Goal: Task Accomplishment & Management: Manage account settings

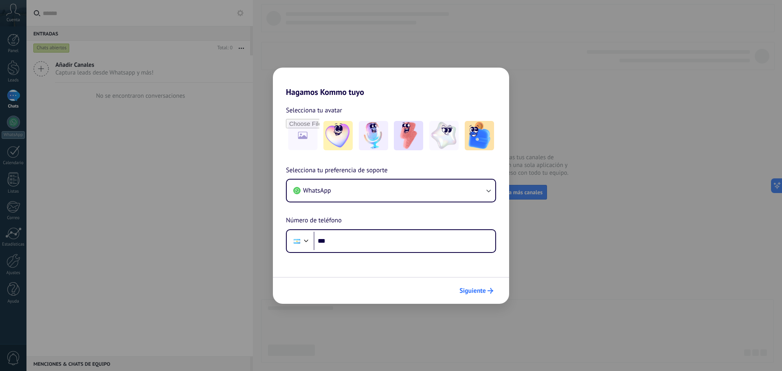
click at [479, 289] on span "Siguiente" at bounding box center [472, 291] width 26 height 6
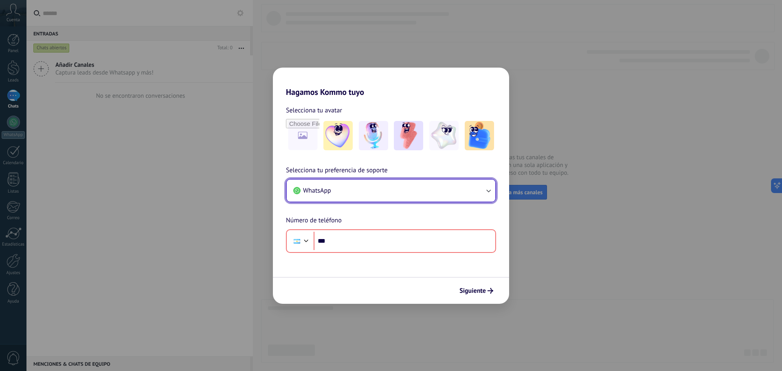
click at [401, 185] on button "WhatsApp" at bounding box center [391, 191] width 209 height 22
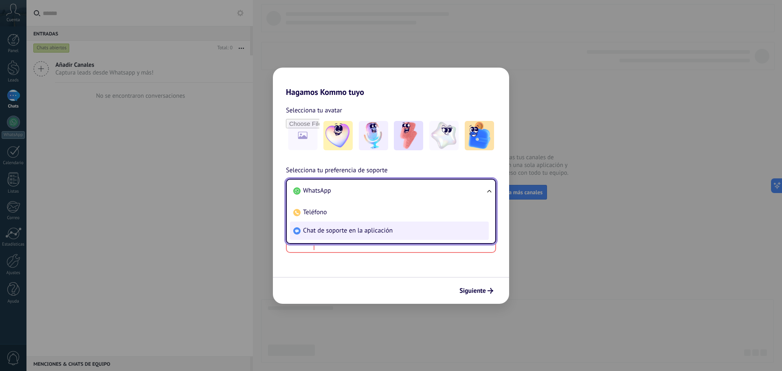
click at [340, 235] on li "Chat de soporte en la aplicación" at bounding box center [389, 231] width 199 height 18
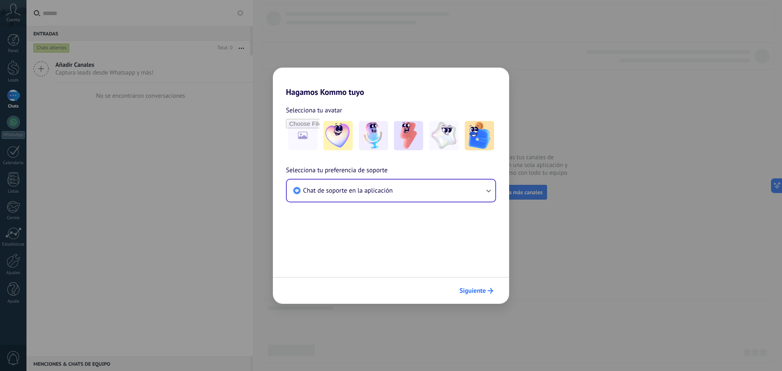
click at [486, 290] on span "Siguiente" at bounding box center [476, 291] width 34 height 6
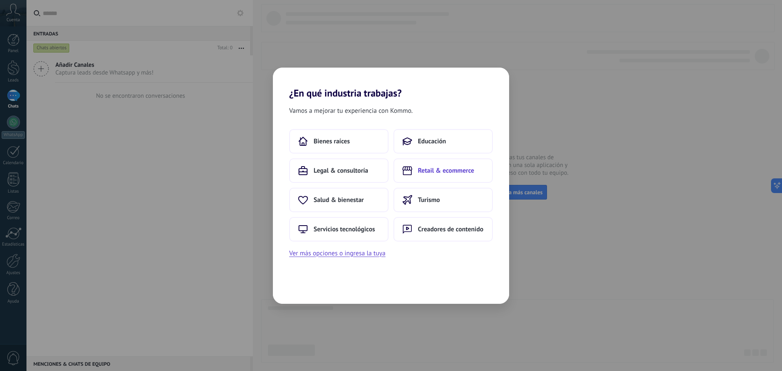
click at [442, 174] on span "Retail & ecommerce" at bounding box center [446, 171] width 56 height 8
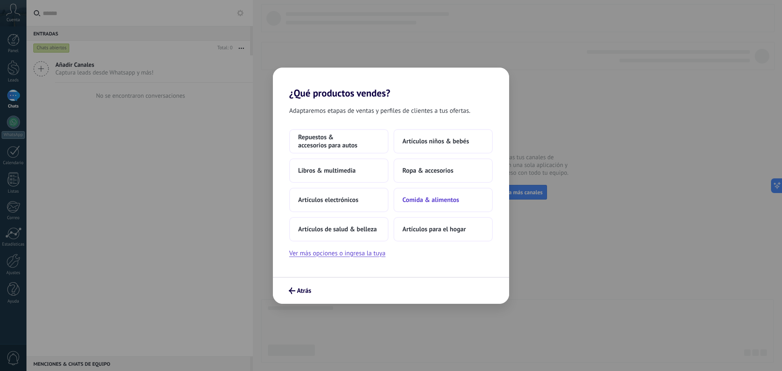
click at [424, 196] on span "Comida & alimentos" at bounding box center [430, 200] width 57 height 8
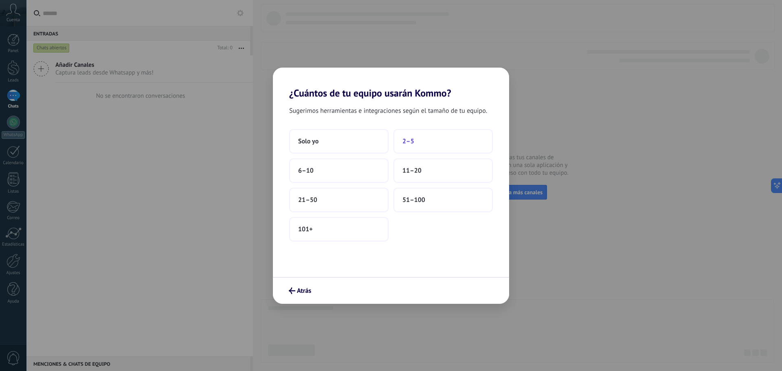
click at [406, 140] on span "2–5" at bounding box center [408, 141] width 12 height 8
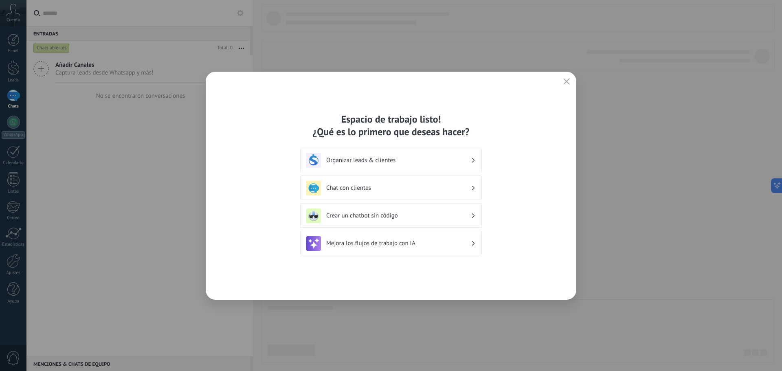
click at [568, 83] on icon "button" at bounding box center [566, 81] width 7 height 7
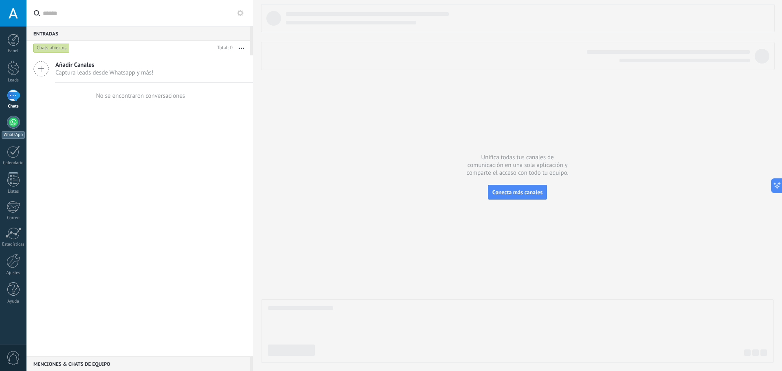
click at [13, 123] on div at bounding box center [13, 122] width 13 height 13
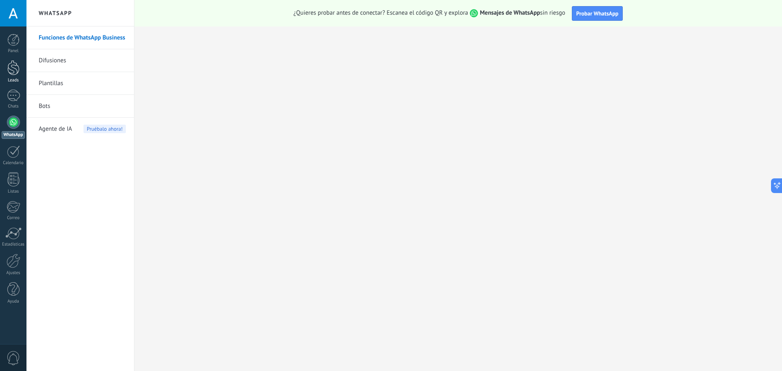
click at [16, 70] on div at bounding box center [13, 67] width 12 height 15
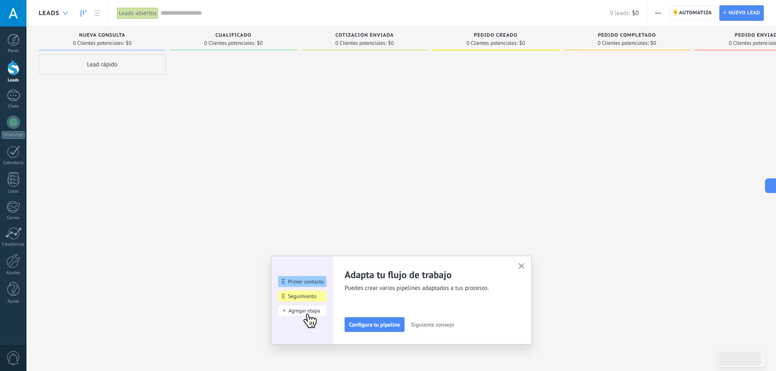
click at [71, 15] on div at bounding box center [65, 13] width 13 height 16
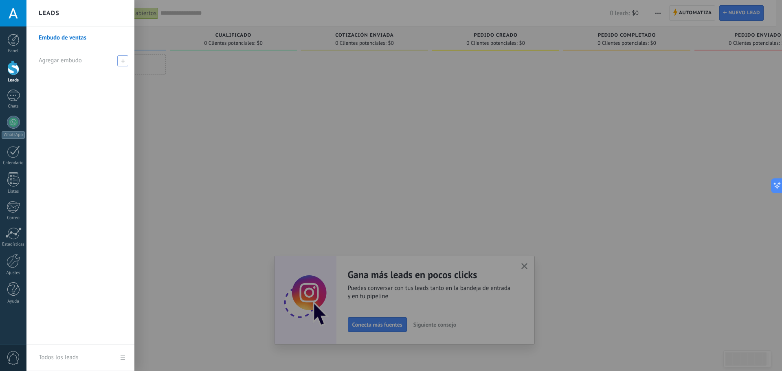
click at [68, 59] on span "Agregar embudo" at bounding box center [60, 61] width 43 height 8
type input "**********"
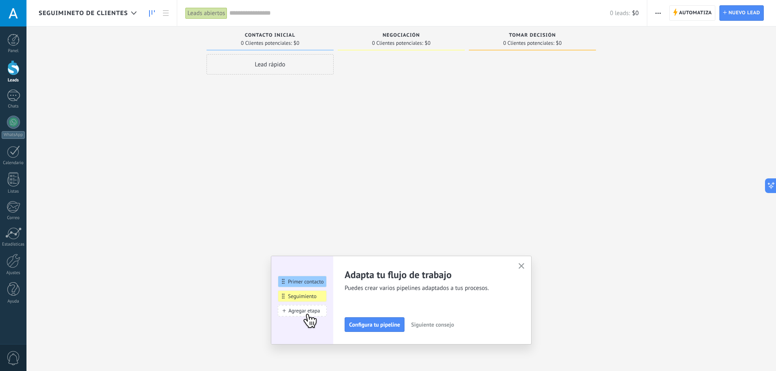
click at [521, 264] on button "button" at bounding box center [521, 266] width 10 height 11
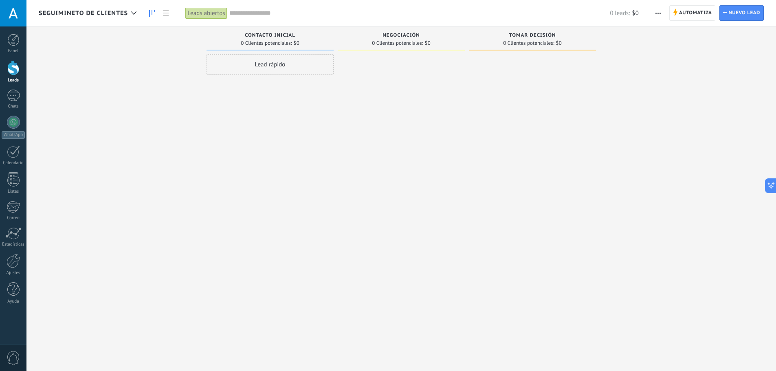
click at [663, 13] on button "button" at bounding box center [658, 12] width 12 height 15
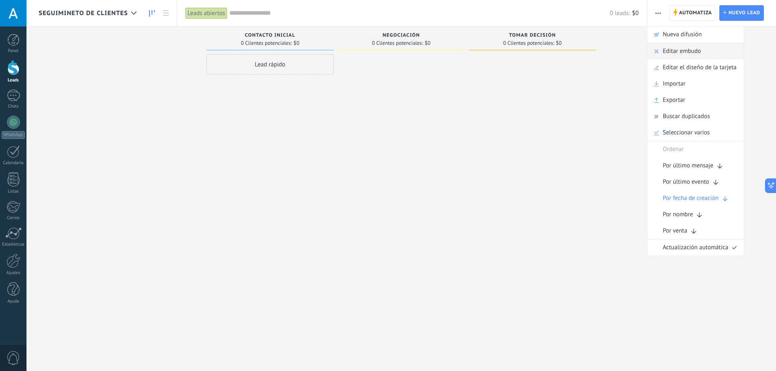
click at [687, 53] on span "Editar embudo" at bounding box center [682, 51] width 38 height 16
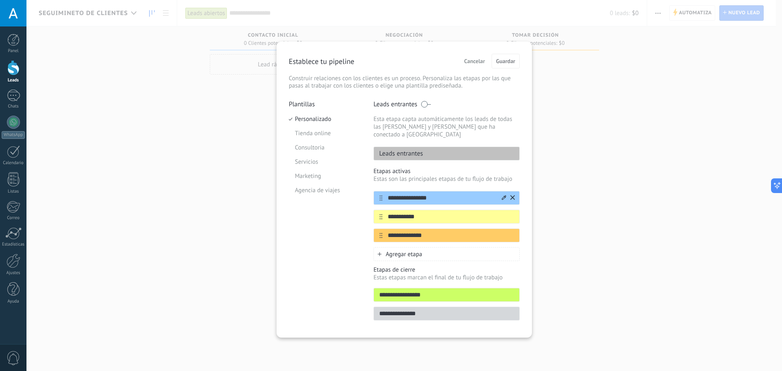
click at [398, 194] on input "**********" at bounding box center [441, 198] width 118 height 9
drag, startPoint x: 443, startPoint y: 191, endPoint x: 411, endPoint y: 189, distance: 32.2
click at [411, 194] on input "**********" at bounding box center [441, 198] width 118 height 9
type input "*"
type input "**********"
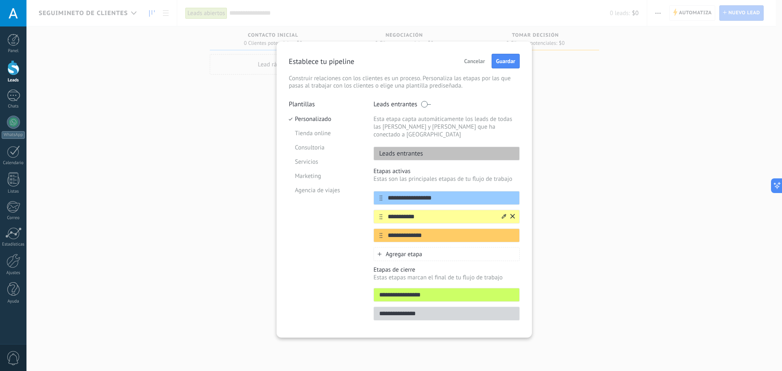
click at [438, 213] on input "**********" at bounding box center [441, 217] width 118 height 9
type input "*"
click at [401, 213] on input "text" at bounding box center [441, 217] width 118 height 9
type input "**********"
drag, startPoint x: 435, startPoint y: 227, endPoint x: 385, endPoint y: 225, distance: 50.1
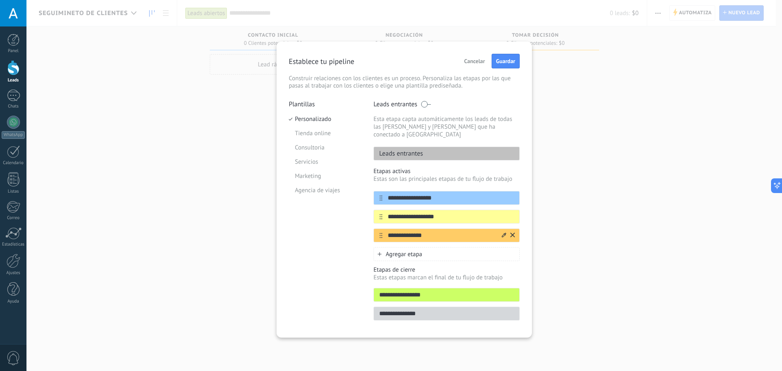
click at [383, 231] on input "**********" at bounding box center [441, 235] width 118 height 9
type input "**********"
click at [394, 250] on span "Agregar etapa" at bounding box center [404, 254] width 37 height 8
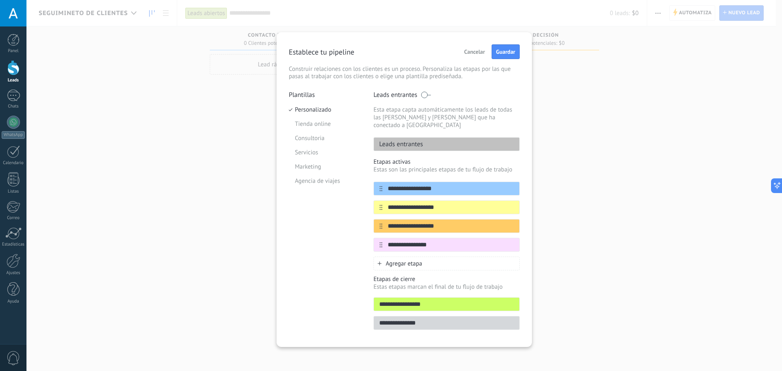
type input "**********"
click at [413, 260] on span "Agregar etapa" at bounding box center [404, 264] width 37 height 8
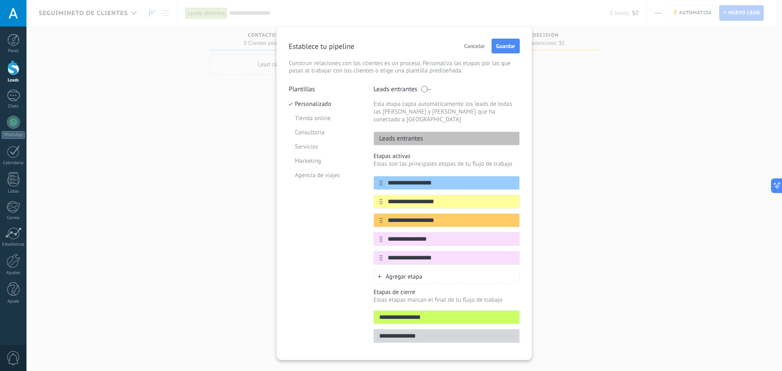
type input "**********"
click at [323, 248] on div "Plantillas Personalizado Tienda online Consultoria Servicios Marketing Agencia …" at bounding box center [325, 216] width 73 height 263
click at [503, 51] on button "Guardar" at bounding box center [506, 46] width 28 height 15
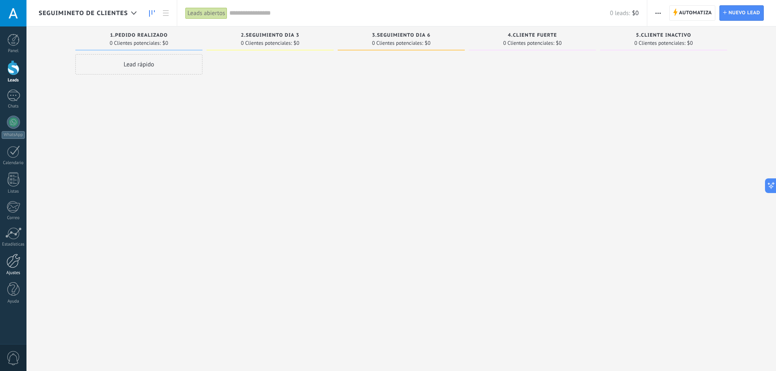
click at [16, 256] on div at bounding box center [14, 261] width 14 height 14
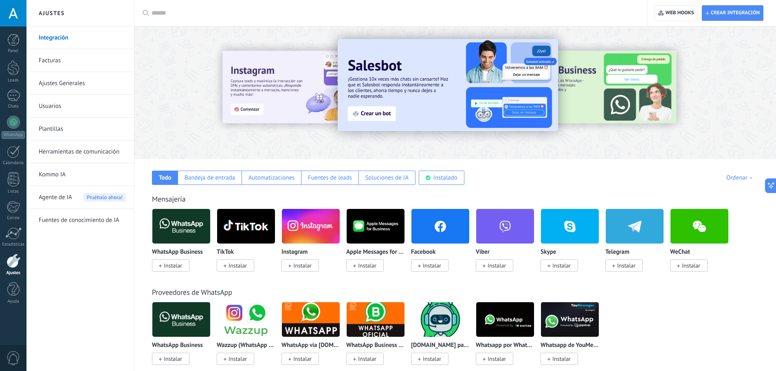
click at [88, 83] on link "Ajustes Generales" at bounding box center [82, 83] width 87 height 23
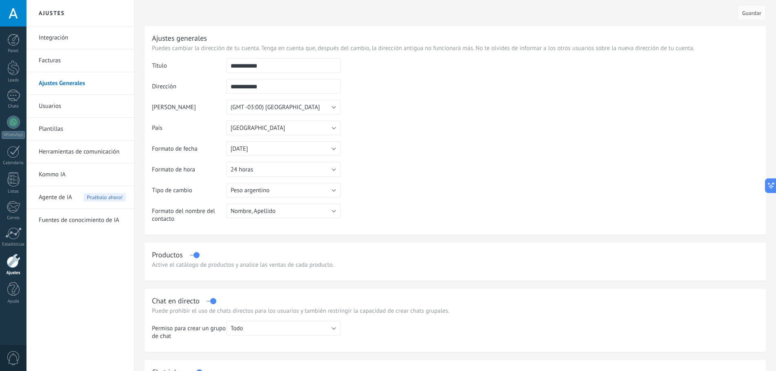
click at [88, 83] on link "Ajustes Generales" at bounding box center [82, 83] width 87 height 23
click at [11, 259] on div at bounding box center [14, 261] width 14 height 14
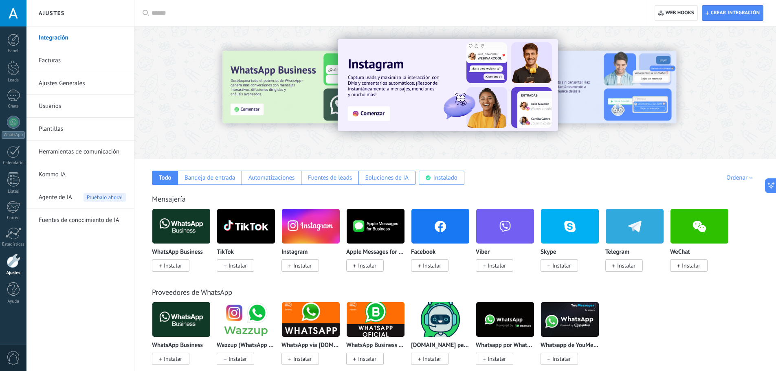
click at [169, 9] on input "text" at bounding box center [394, 13] width 484 height 9
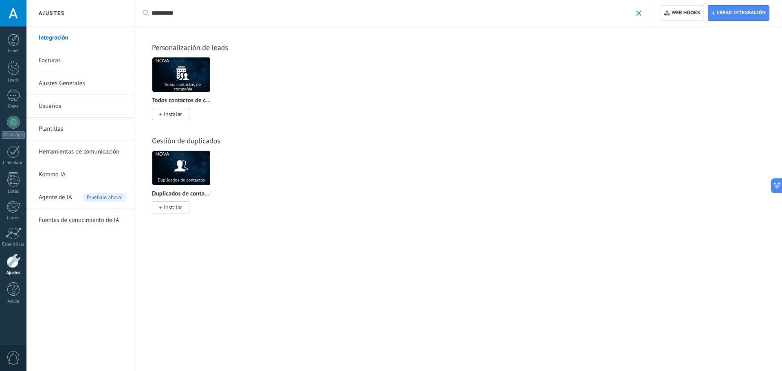
type input "*********"
click at [15, 264] on div at bounding box center [14, 261] width 14 height 14
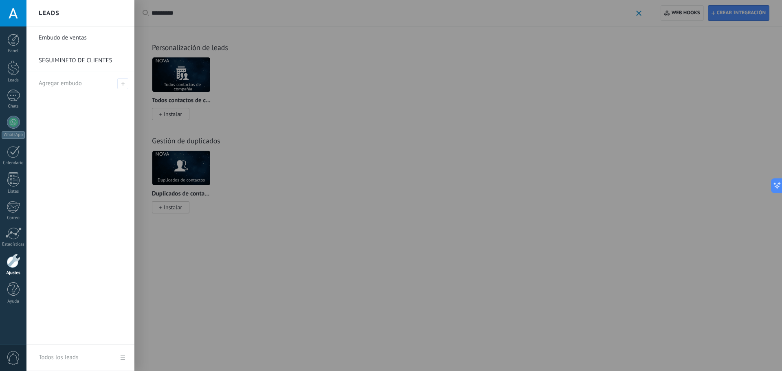
click at [57, 60] on link "SEGUIMINETO DE CLIENTES" at bounding box center [83, 60] width 88 height 23
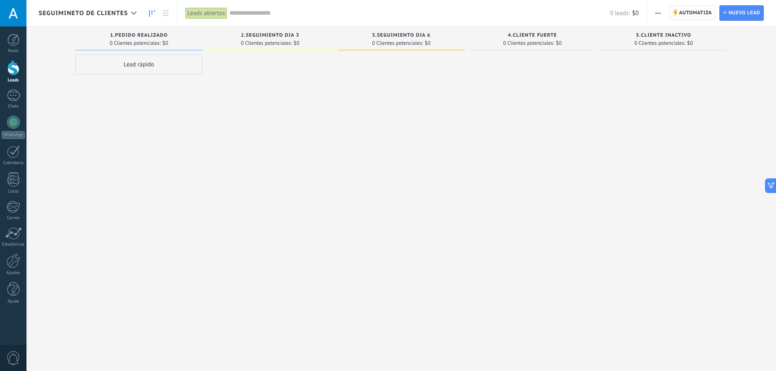
click at [702, 10] on span "Automatiza" at bounding box center [695, 13] width 33 height 15
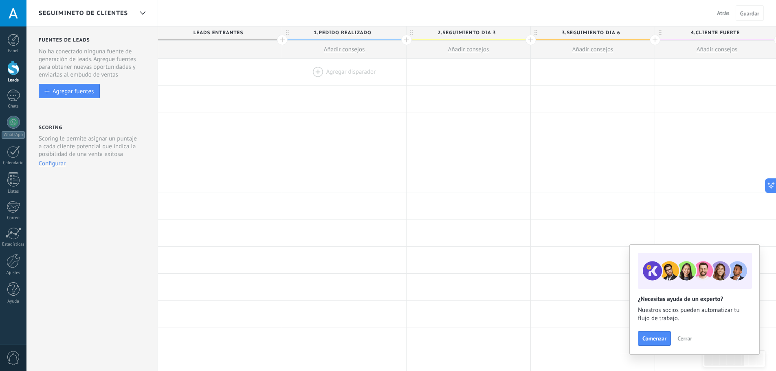
click at [315, 72] on div at bounding box center [344, 72] width 124 height 26
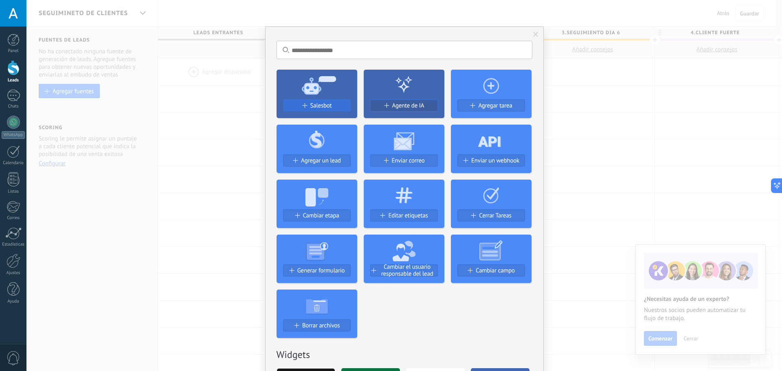
click at [308, 103] on div "Salesbot" at bounding box center [316, 105] width 67 height 7
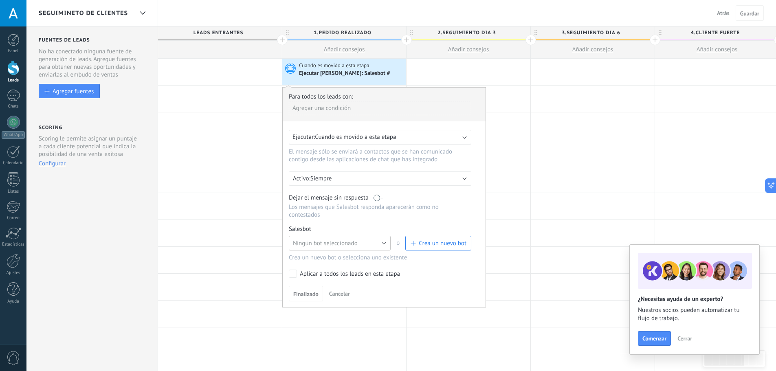
click at [349, 242] on span "Ningún bot seleccionado" at bounding box center [325, 243] width 65 height 8
click at [349, 242] on span "Ningún bot seleccionado" at bounding box center [336, 243] width 104 height 8
click at [446, 241] on span "Crea un nuevo bot" at bounding box center [443, 243] width 48 height 8
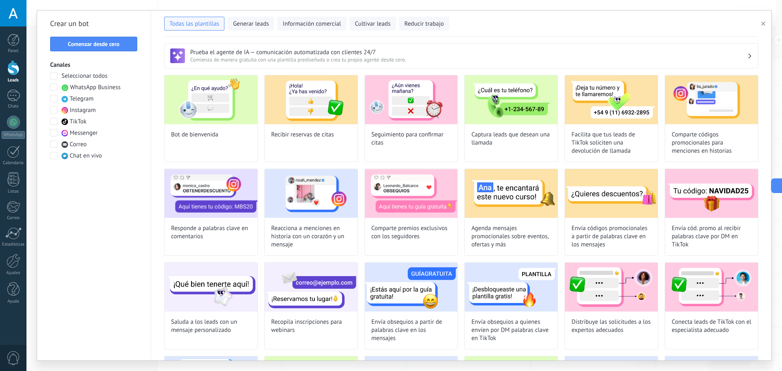
click at [56, 86] on span at bounding box center [53, 86] width 7 height 7
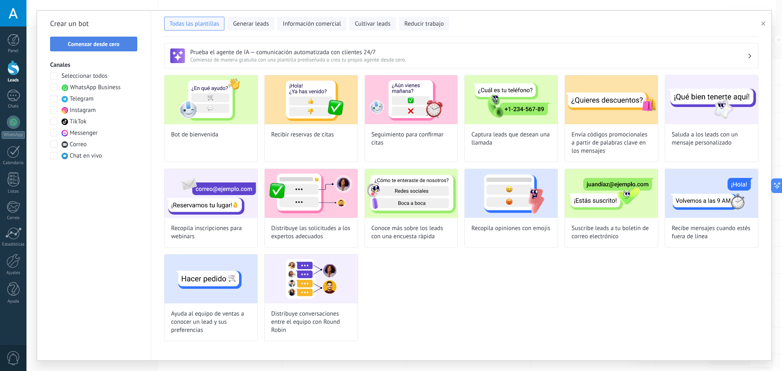
click at [106, 43] on span "Comenzar desde cero" at bounding box center [94, 44] width 52 height 6
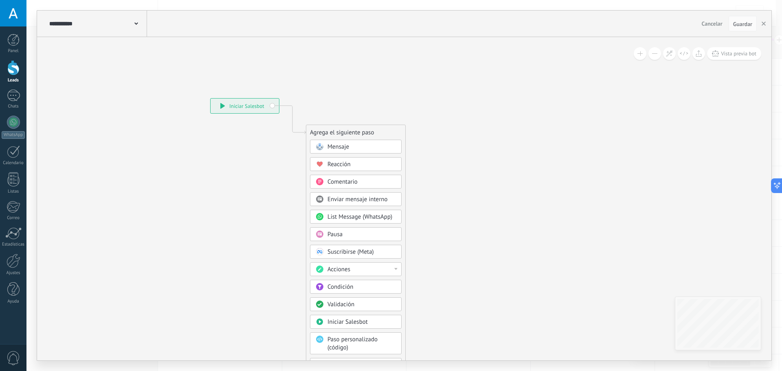
click at [331, 143] on span "Mensaje" at bounding box center [338, 147] width 22 height 8
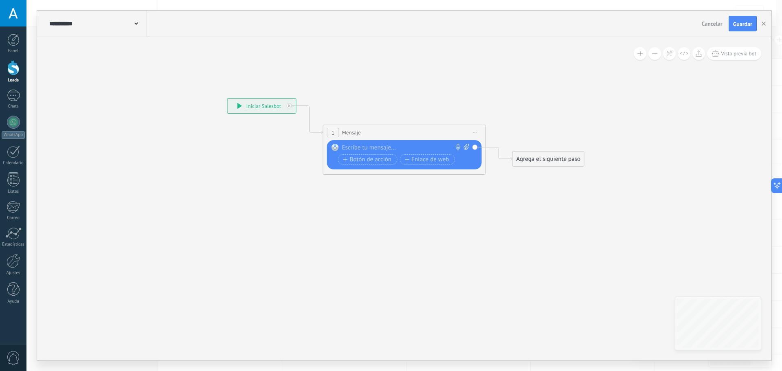
click at [365, 145] on div at bounding box center [402, 148] width 121 height 8
click at [378, 147] on div at bounding box center [402, 148] width 121 height 8
paste div
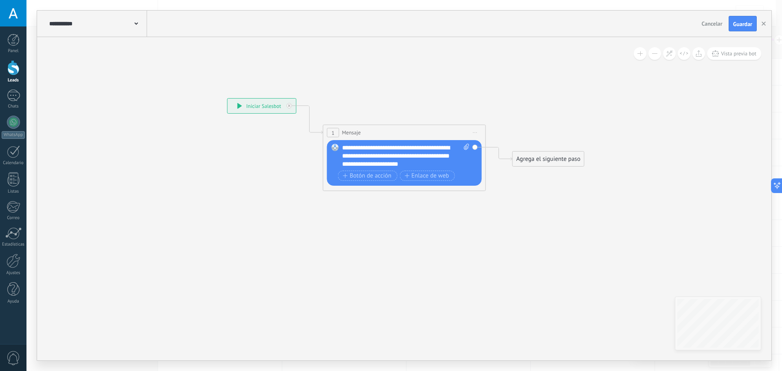
click at [429, 146] on div "**********" at bounding box center [405, 156] width 127 height 24
click at [409, 145] on div "**********" at bounding box center [405, 156] width 127 height 24
click at [548, 167] on icon at bounding box center [392, 137] width 737 height 484
click at [548, 162] on div "Agrega el siguiente paso" at bounding box center [548, 158] width 71 height 13
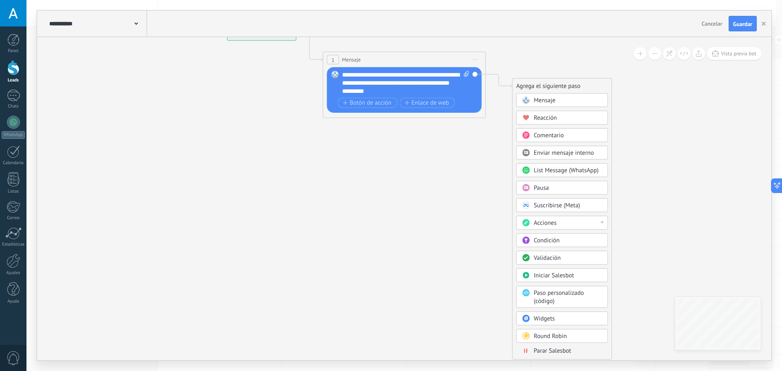
click at [553, 347] on div "Parar Salesbot" at bounding box center [562, 351] width 92 height 9
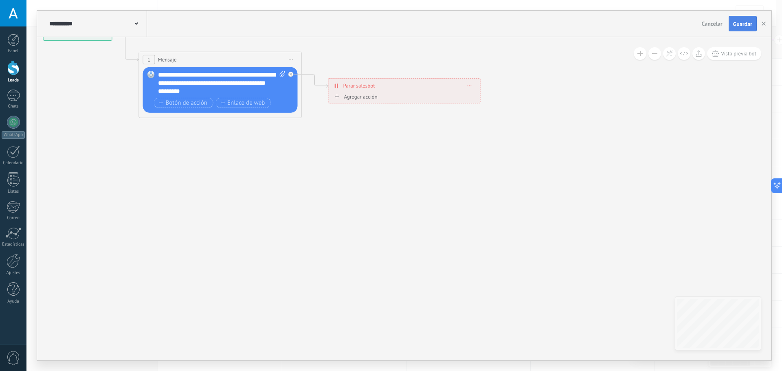
click at [744, 27] on span "Guardar" at bounding box center [742, 24] width 19 height 6
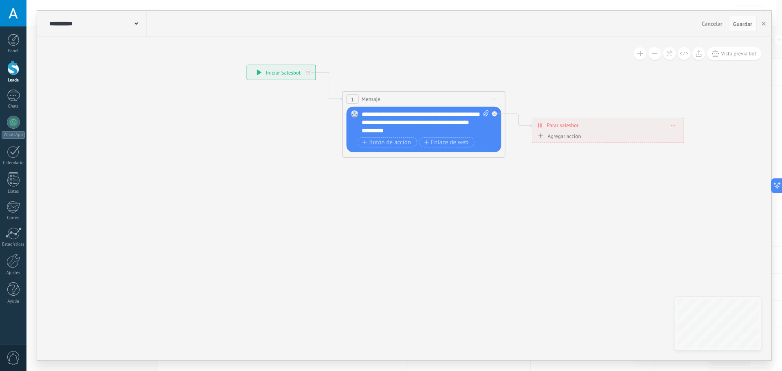
drag, startPoint x: 406, startPoint y: 223, endPoint x: 543, endPoint y: 248, distance: 138.4
click at [543, 248] on icon at bounding box center [411, 103] width 737 height 484
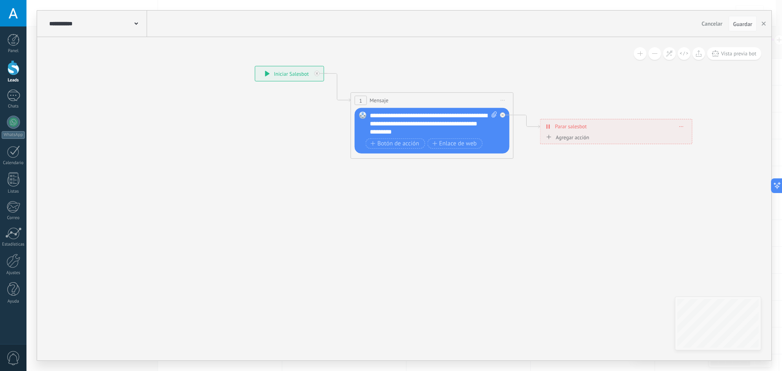
drag, startPoint x: 283, startPoint y: 122, endPoint x: 283, endPoint y: 140, distance: 18.3
click at [282, 138] on icon at bounding box center [419, 104] width 737 height 484
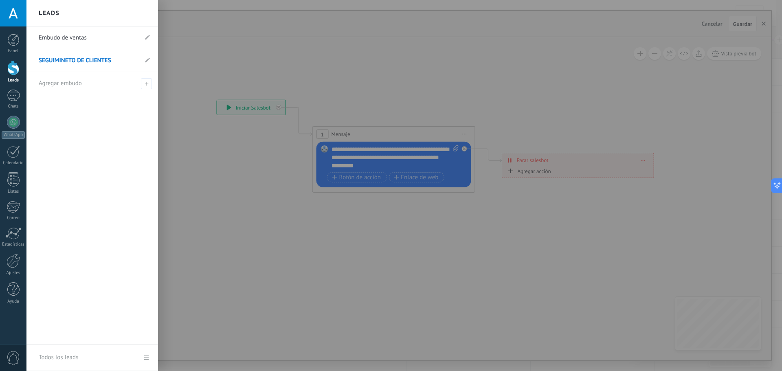
click at [15, 68] on div at bounding box center [13, 67] width 12 height 15
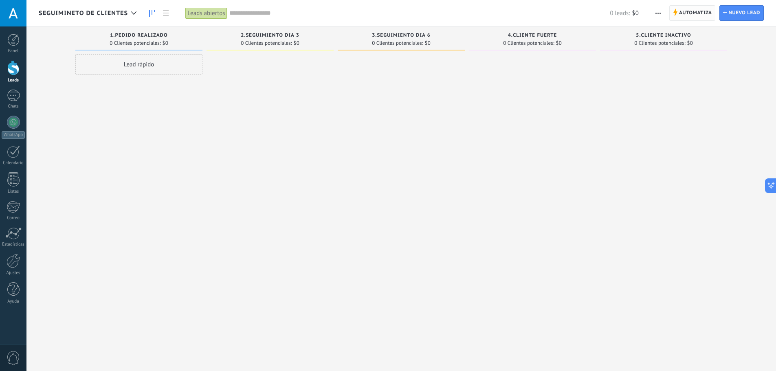
click at [689, 13] on span "Automatiza" at bounding box center [695, 13] width 33 height 15
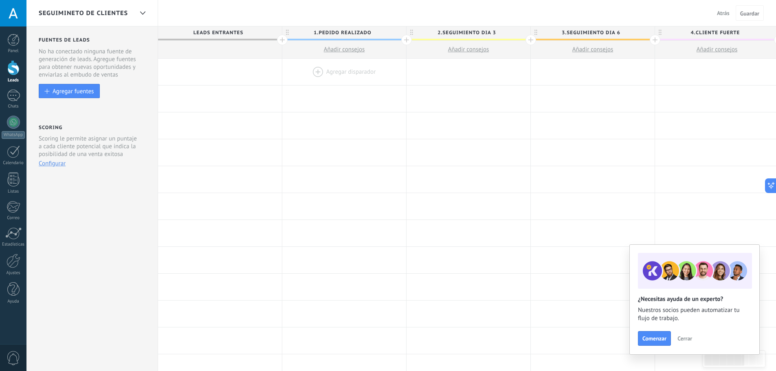
click at [319, 73] on div at bounding box center [344, 72] width 124 height 26
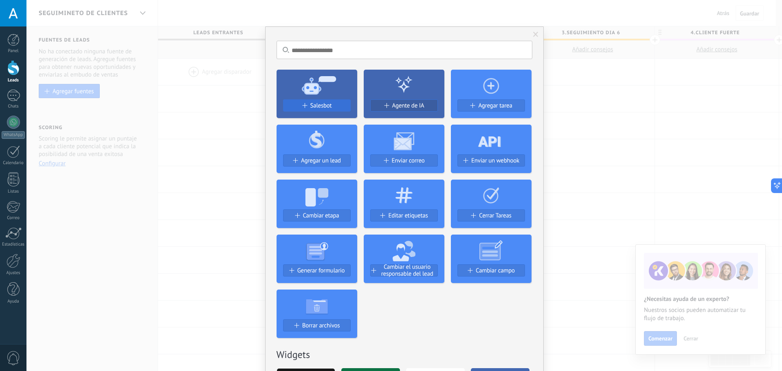
click at [319, 105] on span "Salesbot" at bounding box center [321, 105] width 22 height 7
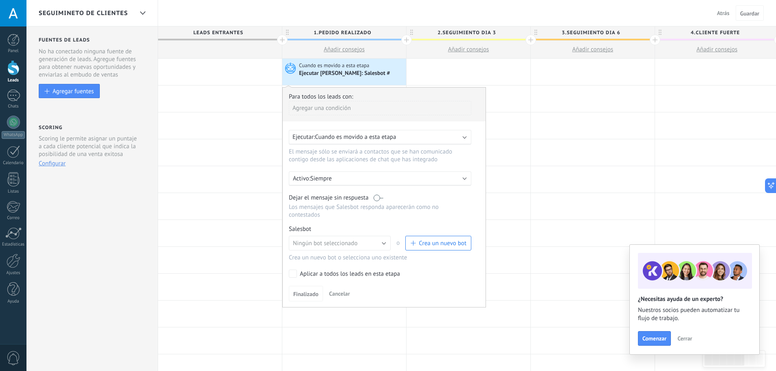
click at [368, 74] on div "Ejecutar [PERSON_NAME]: Salesbot #" at bounding box center [345, 73] width 92 height 7
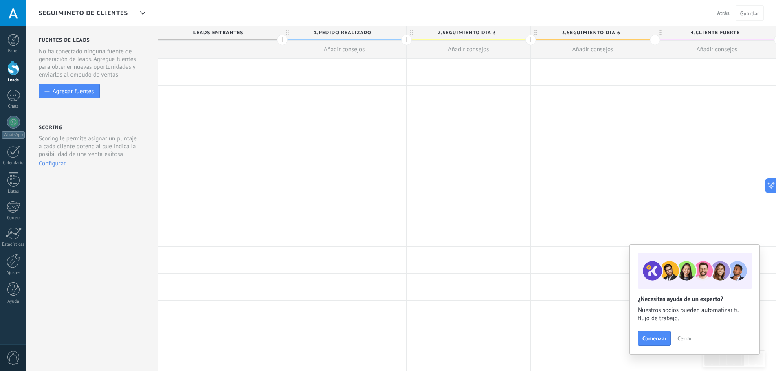
click at [726, 16] on span "Atrás" at bounding box center [723, 12] width 13 height 7
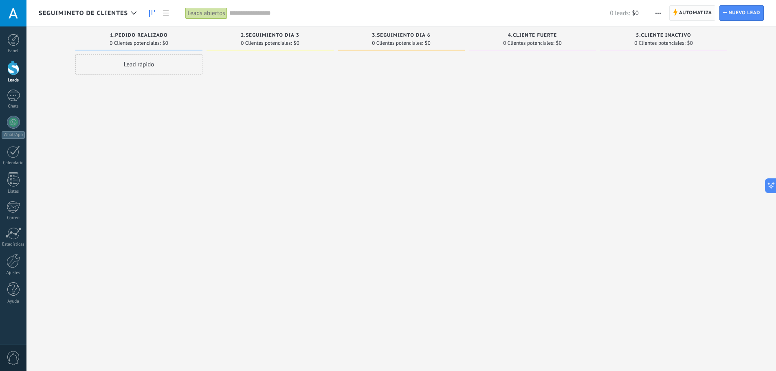
click at [681, 15] on span "Automatiza" at bounding box center [695, 13] width 33 height 15
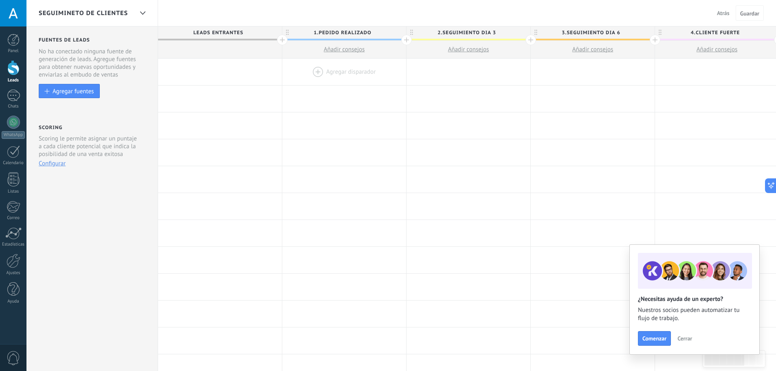
click at [321, 71] on div at bounding box center [344, 72] width 124 height 26
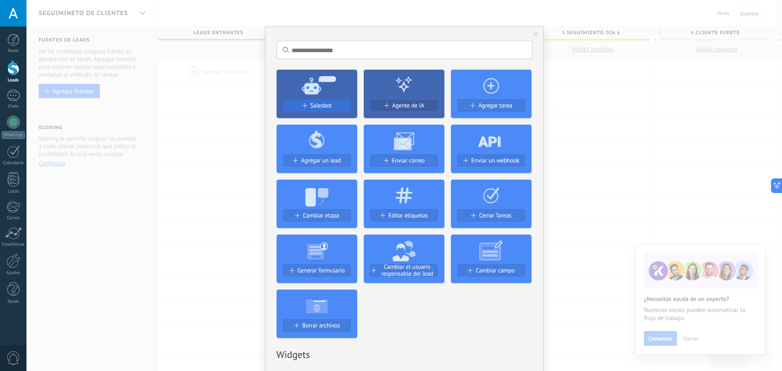
click at [312, 101] on button "Salesbot" at bounding box center [317, 105] width 68 height 12
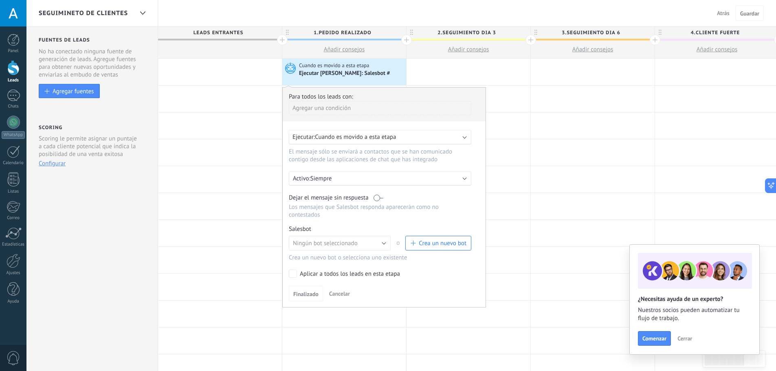
click at [424, 238] on button "Crea un nuevo bot" at bounding box center [438, 243] width 66 height 15
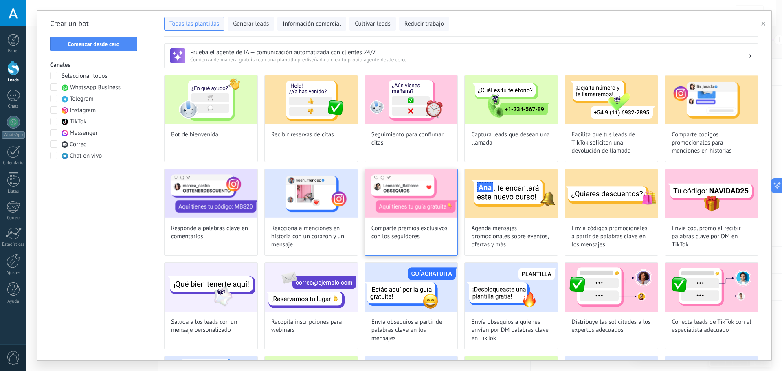
type input "**********"
click at [113, 42] on span "Comenzar desde cero" at bounding box center [94, 44] width 52 height 6
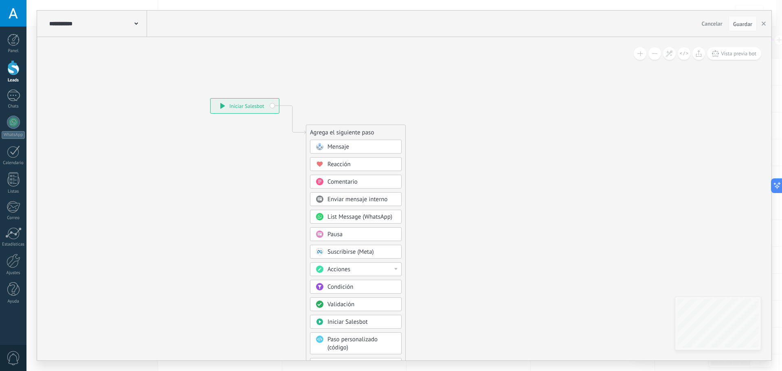
click at [345, 147] on span "Mensaje" at bounding box center [338, 147] width 22 height 8
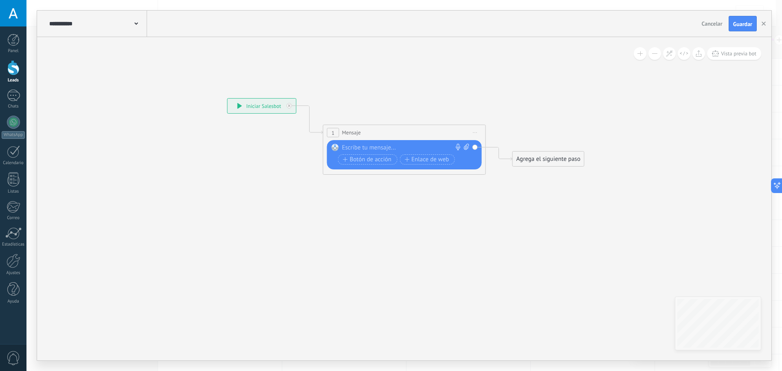
click at [345, 145] on div at bounding box center [402, 148] width 121 height 8
click at [361, 146] on div at bounding box center [402, 148] width 121 height 8
paste div
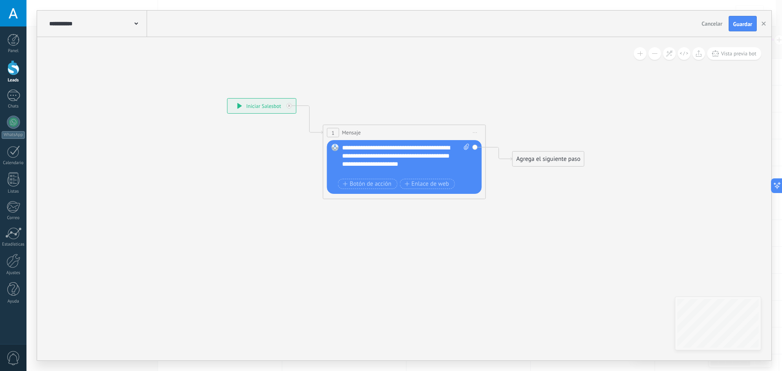
click at [540, 159] on div "Agrega el siguiente paso" at bounding box center [548, 158] width 71 height 13
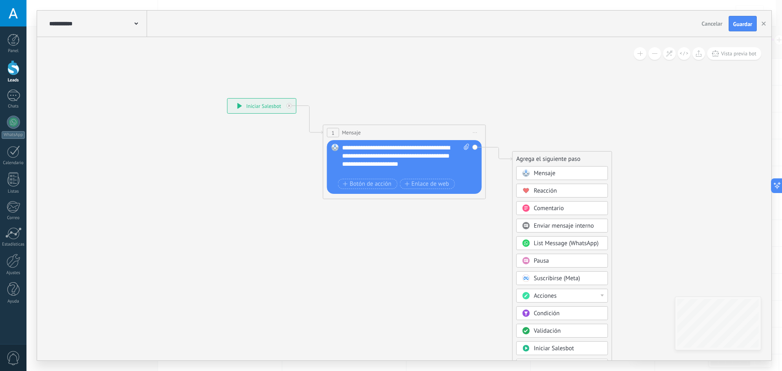
click at [583, 293] on div "Acciones" at bounding box center [568, 296] width 68 height 8
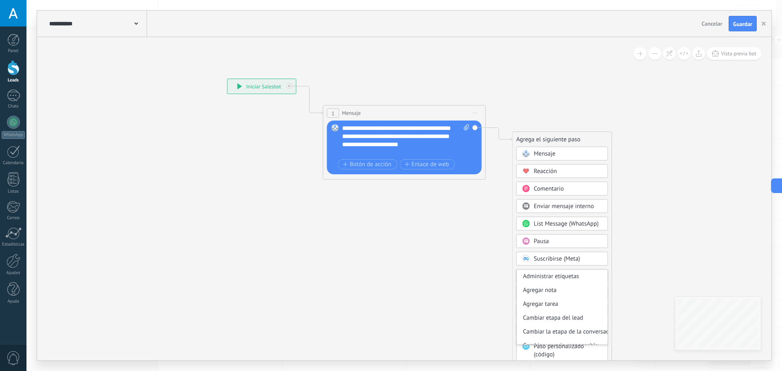
click at [661, 265] on icon at bounding box center [392, 117] width 737 height 484
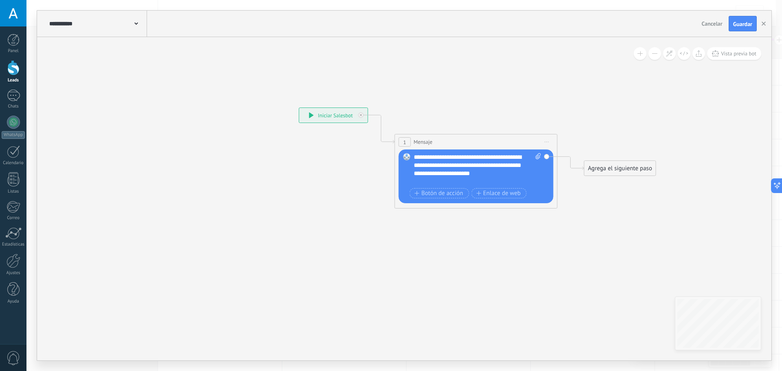
drag, startPoint x: 473, startPoint y: 254, endPoint x: 513, endPoint y: 266, distance: 41.7
click at [513, 266] on icon at bounding box center [463, 146] width 737 height 484
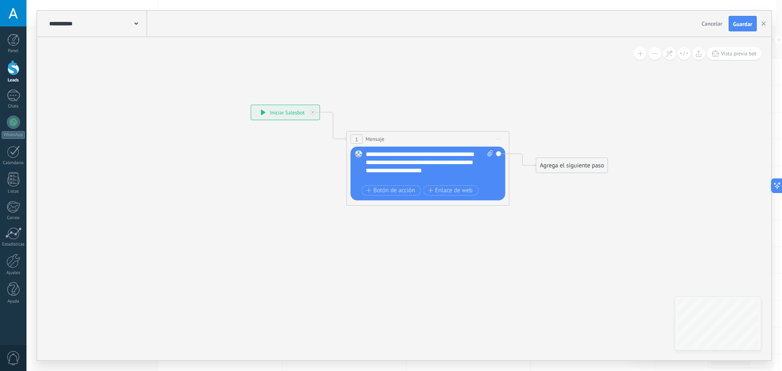
drag, startPoint x: 565, startPoint y: 255, endPoint x: 489, endPoint y: 222, distance: 83.0
click at [495, 245] on icon at bounding box center [415, 143] width 737 height 484
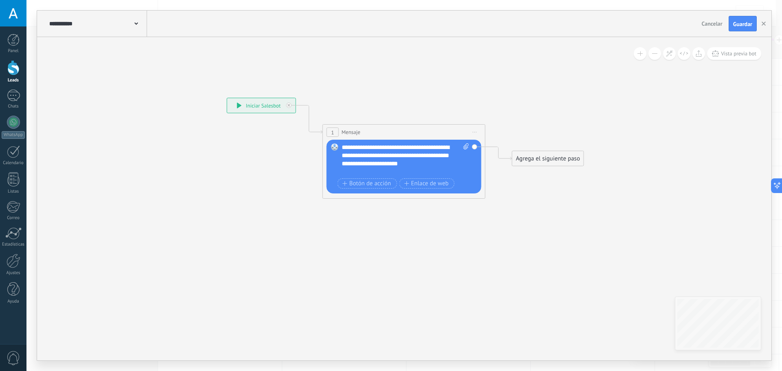
click at [557, 160] on div "Agrega el siguiente paso" at bounding box center [547, 158] width 71 height 13
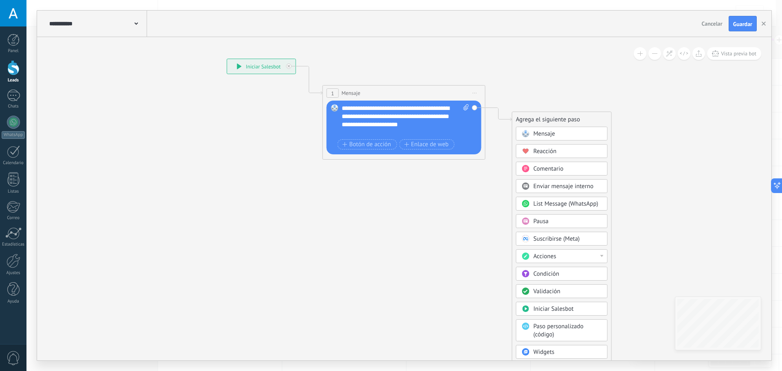
click at [544, 219] on span "Pausa" at bounding box center [541, 222] width 15 height 8
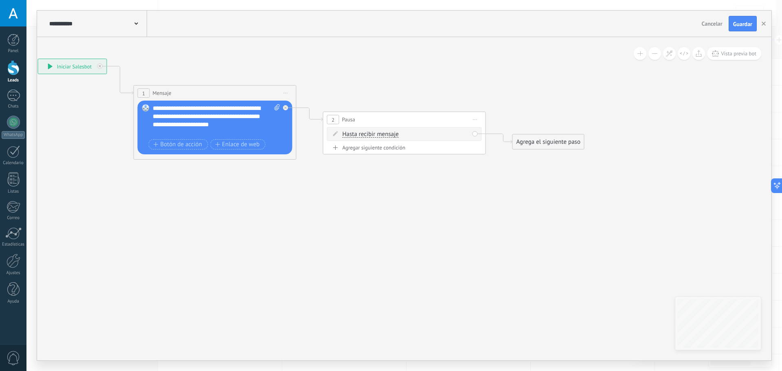
click at [383, 131] on span "Hasta recibir mensaje" at bounding box center [371, 134] width 56 height 7
click at [383, 131] on button "Hasta recibir mensaje" at bounding box center [389, 134] width 102 height 15
click at [373, 152] on span "Temporizador" at bounding box center [383, 149] width 99 height 8
click at [385, 134] on input "*" at bounding box center [383, 135] width 4 height 7
type input "**"
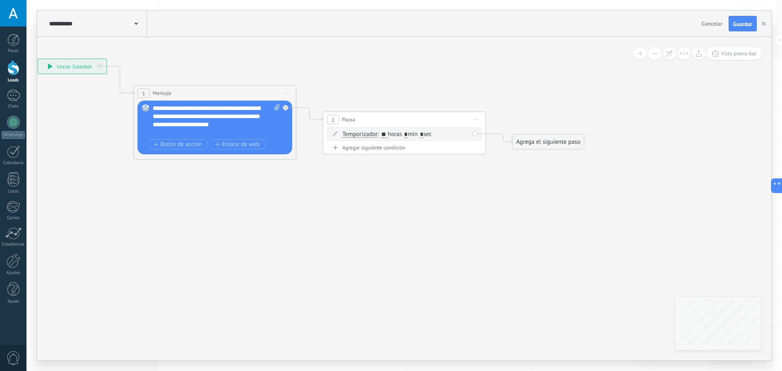
click at [413, 133] on span ": ** horas * min * sec" at bounding box center [405, 134] width 54 height 8
click at [408, 134] on input "*" at bounding box center [406, 135] width 4 height 7
click at [408, 133] on input "*" at bounding box center [406, 135] width 4 height 7
type input "*"
click at [528, 140] on div "Agrega el siguiente paso" at bounding box center [548, 141] width 71 height 13
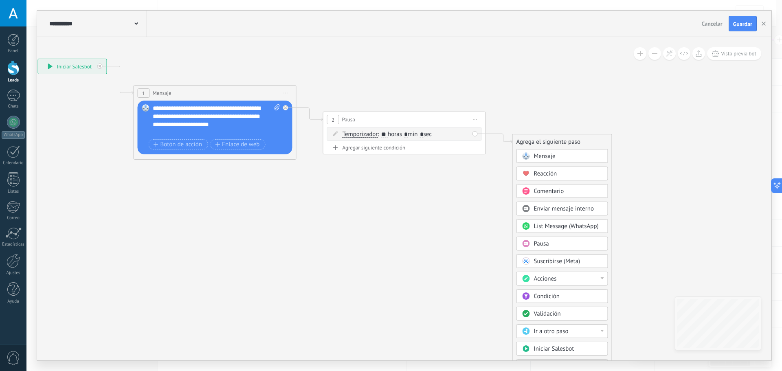
click at [567, 279] on div "Acciones" at bounding box center [568, 279] width 68 height 8
click at [574, 317] on div "Cambiar etapa del lead" at bounding box center [562, 321] width 91 height 14
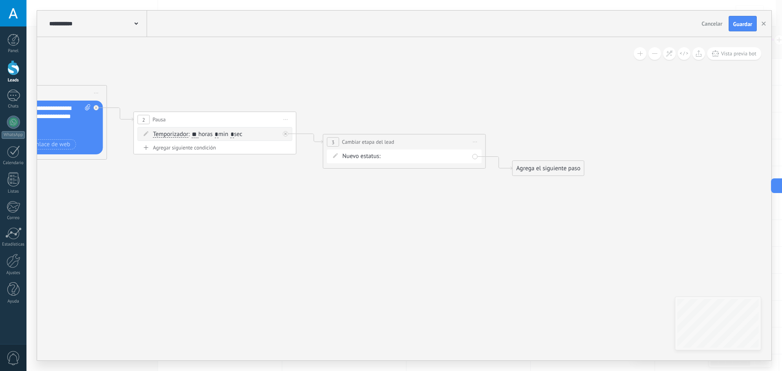
click at [0, 0] on div "Nueva consulta Cualificado Cotización enviada Pedido creado [PERSON_NAME] compl…" at bounding box center [0, 0] width 0 height 0
click at [414, 178] on span at bounding box center [419, 174] width 64 height 7
click at [0, 0] on label "2.SEGUIMIENTO DIA 3" at bounding box center [0, 0] width 0 height 0
click at [541, 173] on div "Agrega el siguiente paso" at bounding box center [548, 168] width 71 height 13
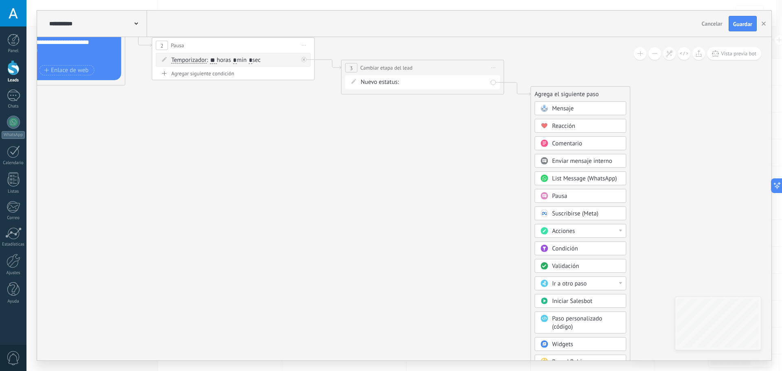
drag, startPoint x: 409, startPoint y: 246, endPoint x: 428, endPoint y: 169, distance: 80.1
click at [428, 169] on icon at bounding box center [221, 43] width 1116 height 525
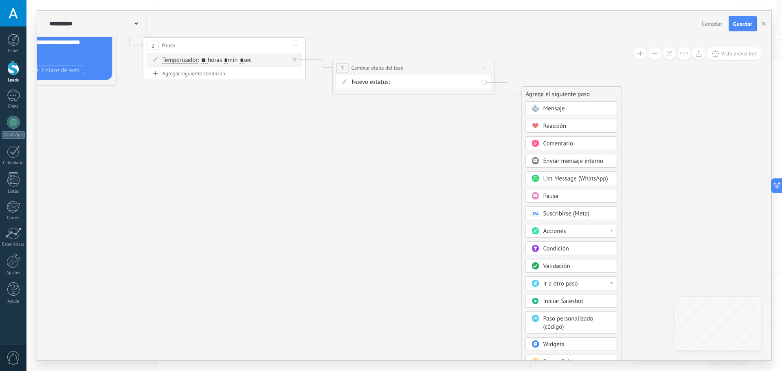
drag, startPoint x: 458, startPoint y: 213, endPoint x: 468, endPoint y: 169, distance: 45.5
click at [449, 175] on icon at bounding box center [212, 43] width 1116 height 525
click at [762, 125] on icon at bounding box center [212, 43] width 1116 height 525
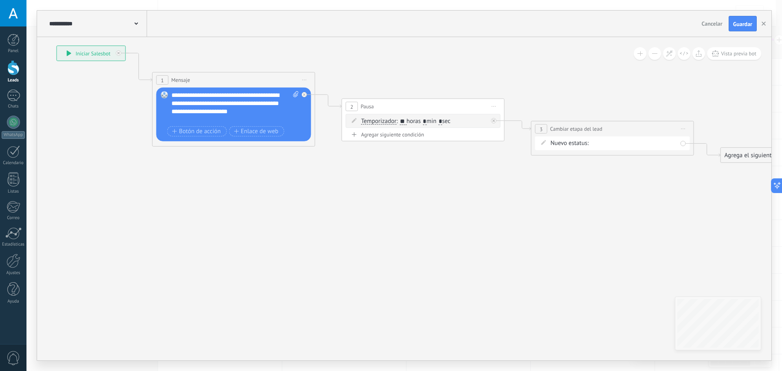
drag, startPoint x: 427, startPoint y: 171, endPoint x: 616, endPoint y: 227, distance: 197.4
click at [621, 229] on icon at bounding box center [411, 104] width 1116 height 525
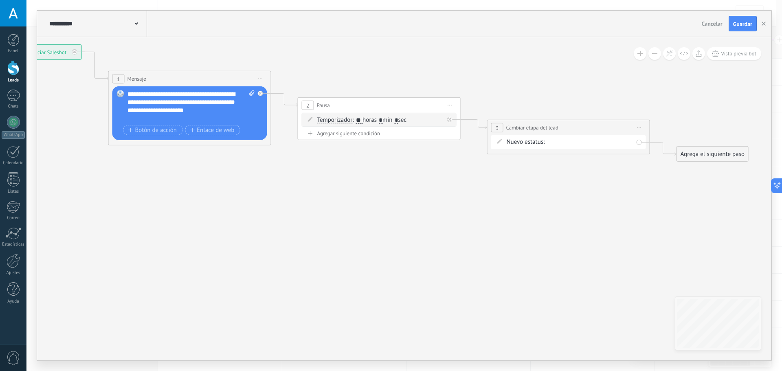
drag, startPoint x: 638, startPoint y: 201, endPoint x: 611, endPoint y: 201, distance: 26.9
click at [611, 201] on icon at bounding box center [367, 103] width 1116 height 525
click at [743, 20] on button "Guardar" at bounding box center [743, 23] width 28 height 15
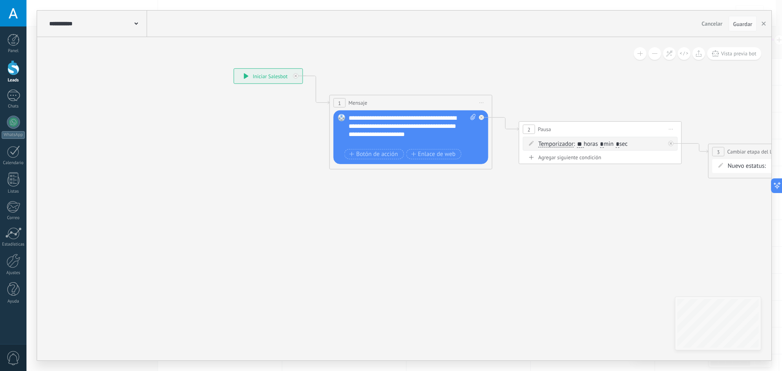
drag, startPoint x: 305, startPoint y: 213, endPoint x: 496, endPoint y: 230, distance: 191.3
click at [496, 230] on icon at bounding box center [588, 127] width 1116 height 525
click at [755, 20] on button "Guardar" at bounding box center [743, 23] width 28 height 15
click at [604, 91] on icon at bounding box center [588, 127] width 1116 height 525
drag, startPoint x: 346, startPoint y: 223, endPoint x: 456, endPoint y: 241, distance: 111.4
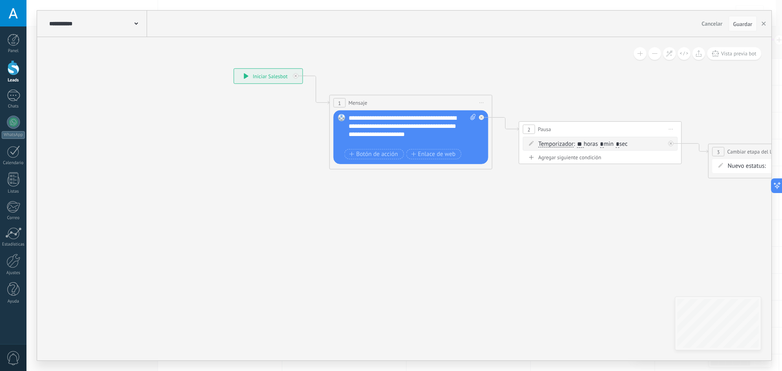
click at [452, 241] on icon at bounding box center [588, 127] width 1116 height 525
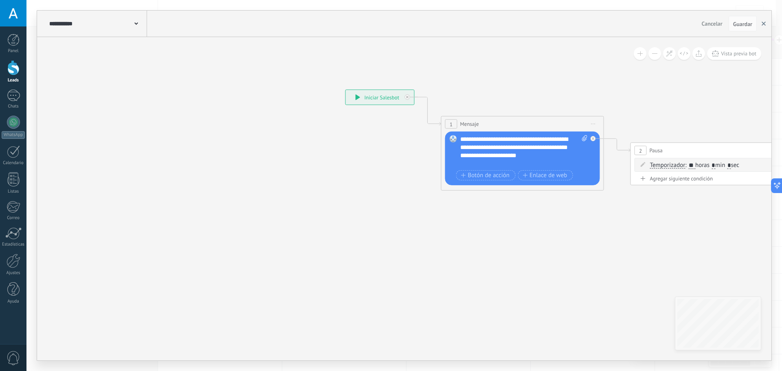
click at [765, 23] on icon "button" at bounding box center [764, 24] width 4 height 4
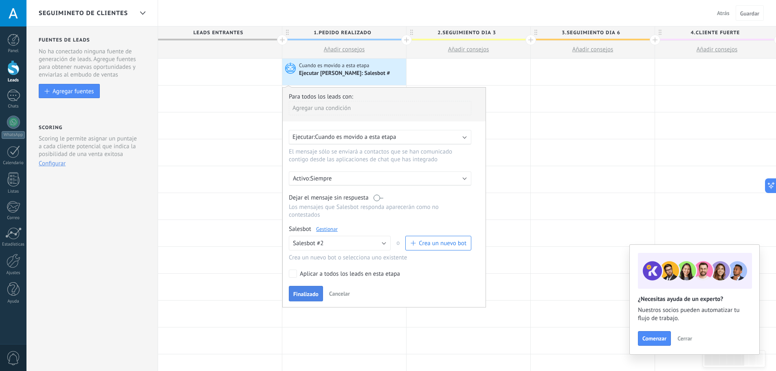
click at [317, 294] on span "Finalizado" at bounding box center [305, 294] width 25 height 6
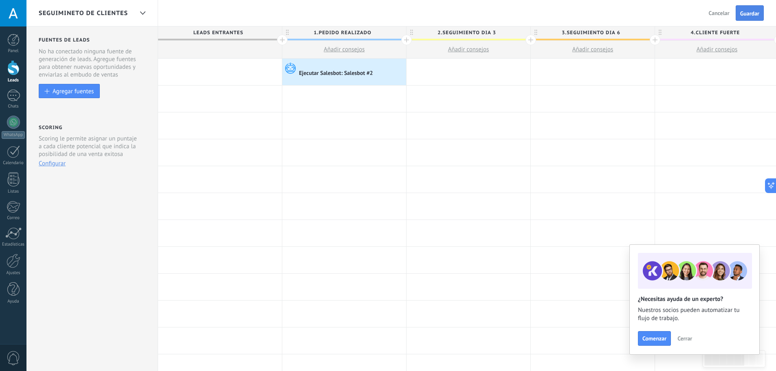
click at [745, 13] on span "Guardar" at bounding box center [749, 14] width 19 height 6
click at [364, 66] on span "Cuando es movido a esta etapa" at bounding box center [335, 65] width 72 height 7
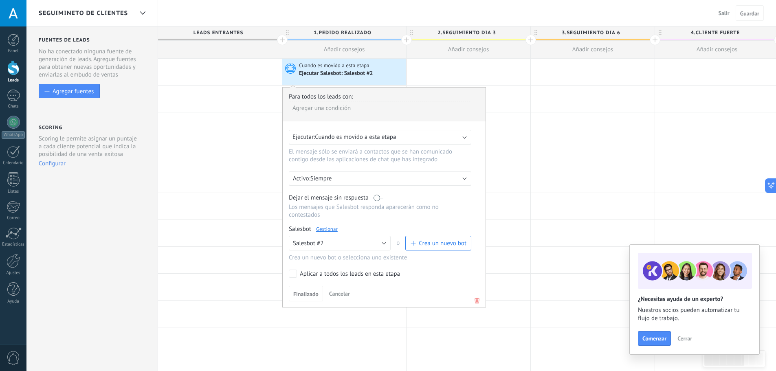
click at [323, 227] on link "Gestionar" at bounding box center [327, 229] width 22 height 7
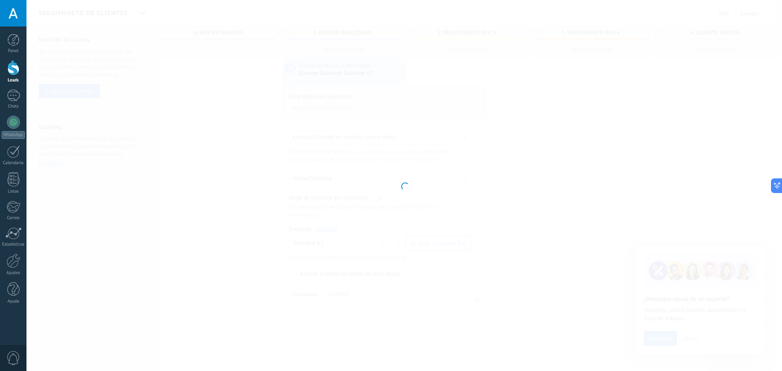
type input "**********"
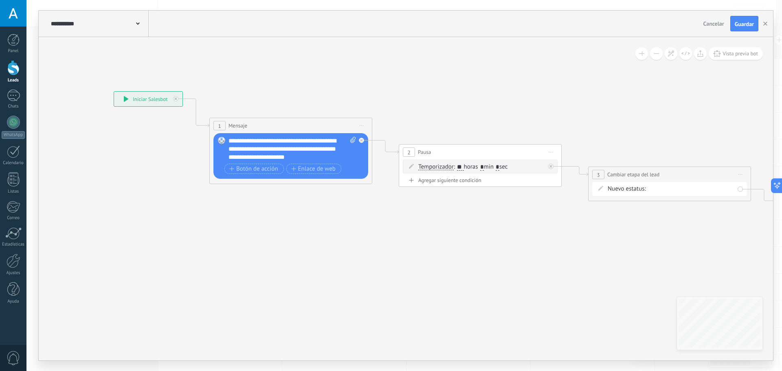
drag, startPoint x: 405, startPoint y: 250, endPoint x: 523, endPoint y: 169, distance: 143.3
click at [307, 243] on icon at bounding box center [468, 150] width 1116 height 525
click at [762, 24] on button "button" at bounding box center [765, 23] width 12 height 15
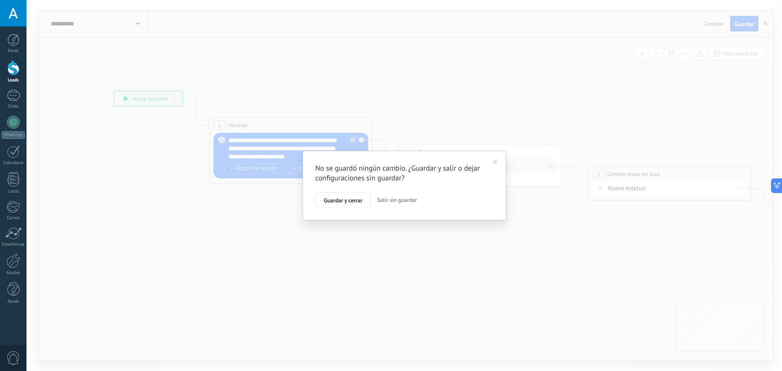
click at [395, 197] on span "Salir sin guardar" at bounding box center [397, 199] width 40 height 7
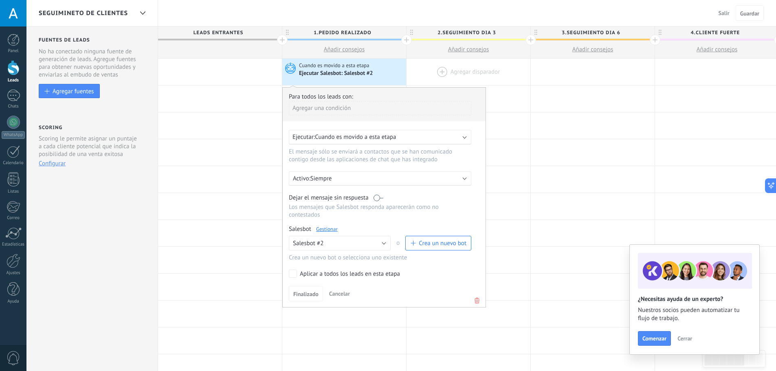
click at [452, 71] on div at bounding box center [468, 72] width 124 height 26
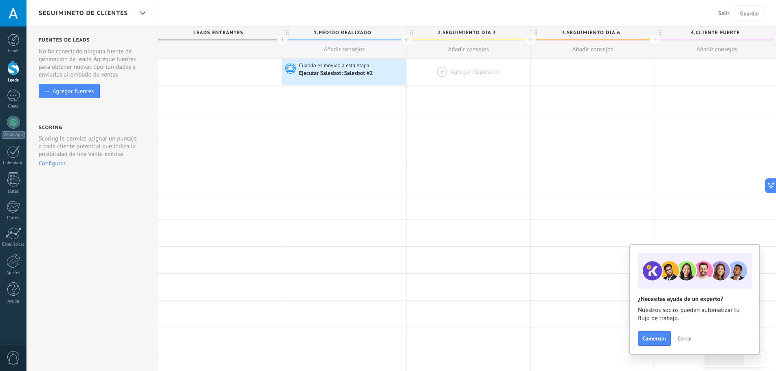
click at [441, 70] on div at bounding box center [468, 72] width 124 height 26
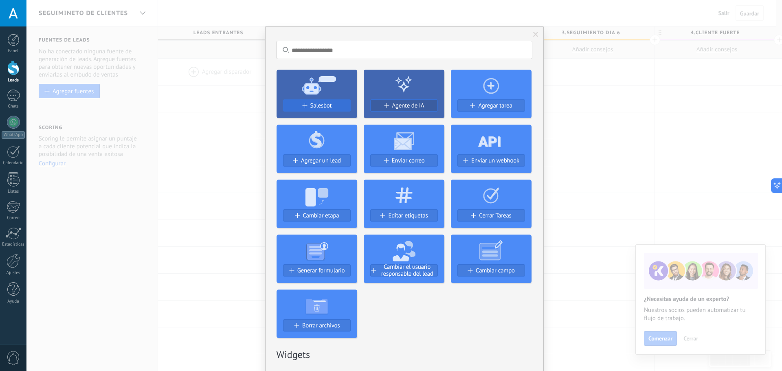
click at [319, 103] on span "Salesbot" at bounding box center [321, 105] width 22 height 7
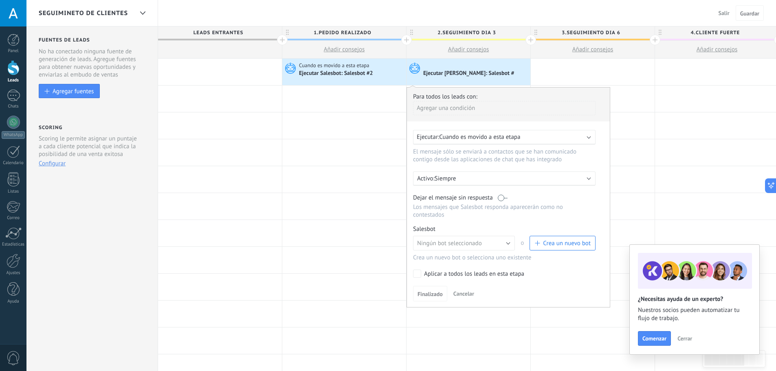
click at [556, 245] on span "Crea un nuevo bot" at bounding box center [567, 243] width 48 height 8
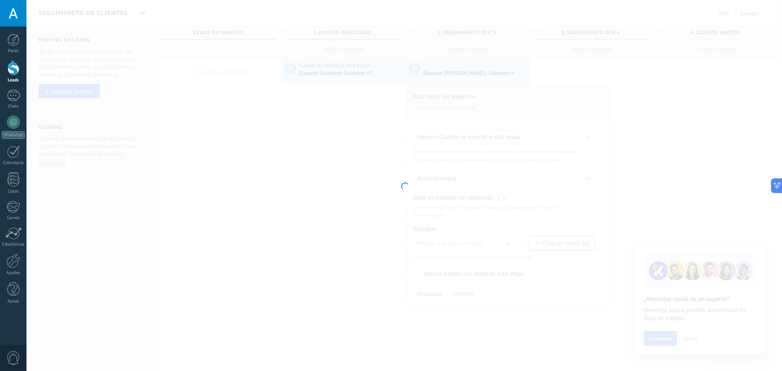
type input "**********"
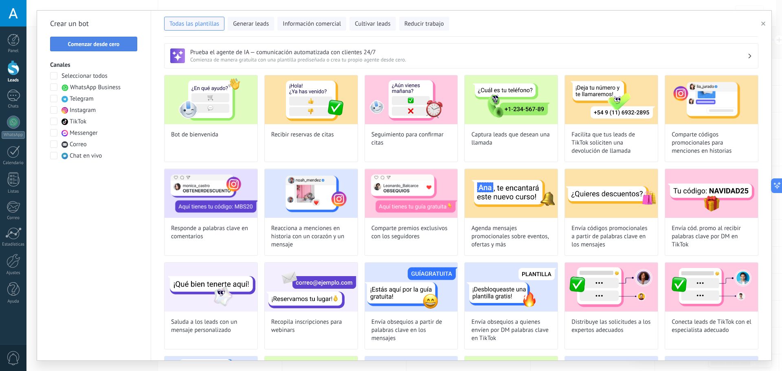
click at [103, 42] on span "Comenzar desde cero" at bounding box center [94, 44] width 52 height 6
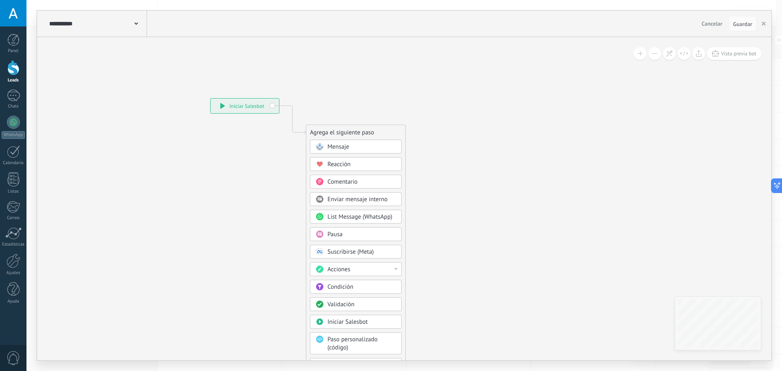
click at [361, 147] on div "Mensaje" at bounding box center [361, 147] width 68 height 8
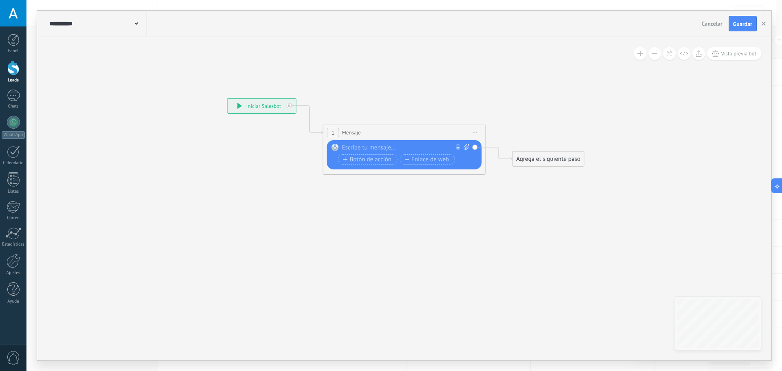
click at [361, 147] on div at bounding box center [402, 148] width 121 height 8
paste div
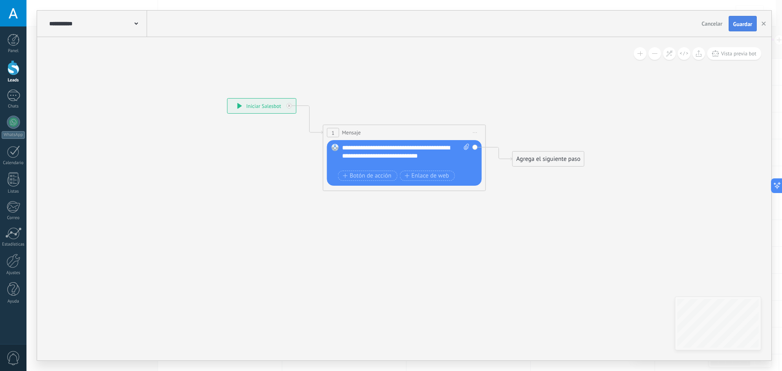
click at [739, 24] on span "Guardar" at bounding box center [742, 24] width 19 height 6
click at [551, 157] on div "Agrega el siguiente paso" at bounding box center [548, 158] width 71 height 13
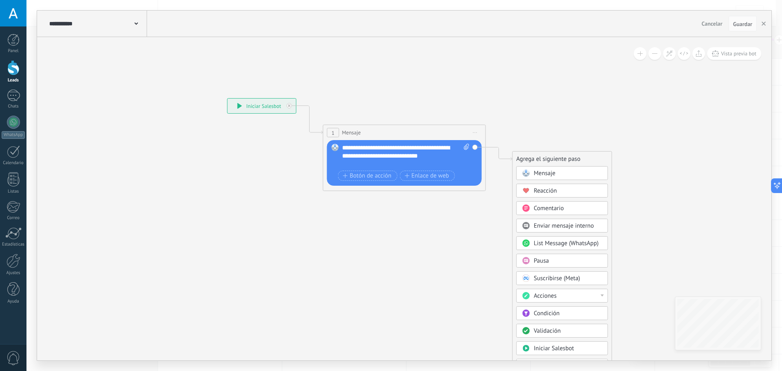
click at [544, 260] on span "Pausa" at bounding box center [541, 261] width 15 height 8
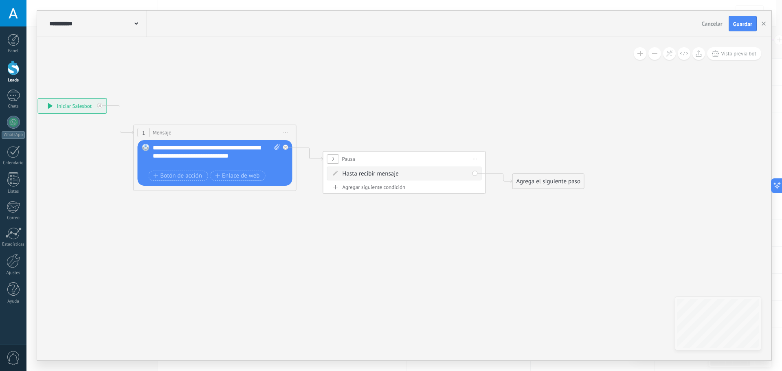
click at [359, 172] on span "Hasta recibir mensaje" at bounding box center [371, 174] width 56 height 7
click at [359, 172] on button "Hasta recibir mensaje" at bounding box center [389, 174] width 102 height 15
click at [365, 187] on span "Temporizador" at bounding box center [383, 189] width 99 height 8
click at [386, 174] on span ": * horas * min * sec" at bounding box center [403, 174] width 51 height 8
click at [384, 171] on input "*" at bounding box center [383, 174] width 4 height 7
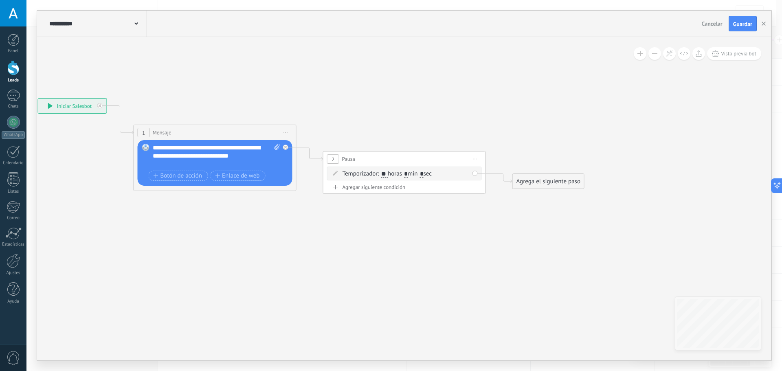
type input "**"
click at [408, 173] on input "*" at bounding box center [406, 174] width 4 height 7
type input "*"
click at [552, 175] on div "Agrega el siguiente paso" at bounding box center [548, 181] width 71 height 13
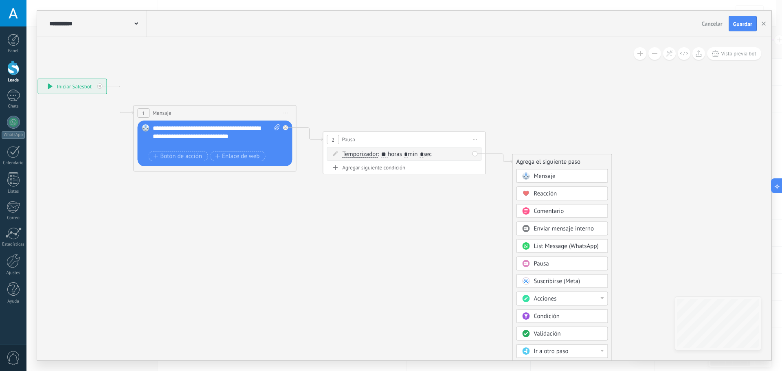
click at [556, 302] on span "Acciones" at bounding box center [545, 299] width 23 height 8
click at [566, 337] on div "Cambiar etapa del lead" at bounding box center [562, 341] width 91 height 14
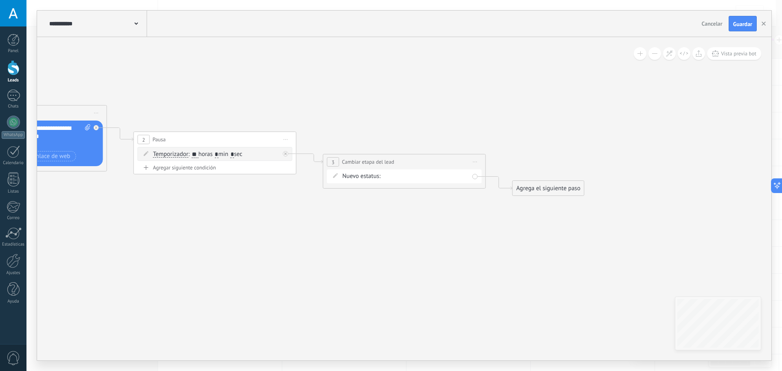
click at [0, 0] on div "Nueva consulta Cualificado Cotización enviada Pedido creado [PERSON_NAME] compl…" at bounding box center [0, 0] width 0 height 0
click at [433, 198] on span at bounding box center [419, 194] width 64 height 7
click at [0, 0] on label "3.SEGUIMIENTO DIA 6" at bounding box center [0, 0] width 0 height 0
click at [425, 256] on icon at bounding box center [203, 137] width 1116 height 525
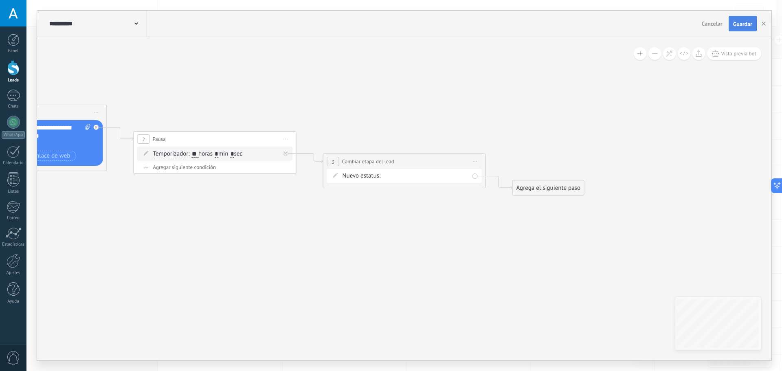
click at [741, 24] on span "Guardar" at bounding box center [742, 24] width 19 height 6
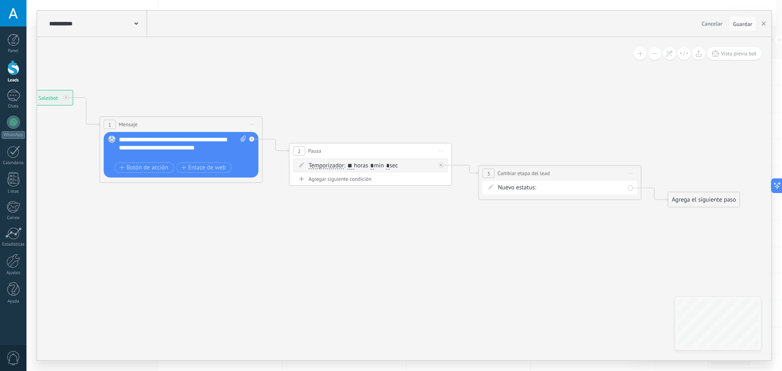
drag, startPoint x: 504, startPoint y: 138, endPoint x: 664, endPoint y: 147, distance: 160.8
click at [664, 147] on icon at bounding box center [358, 148] width 1116 height 525
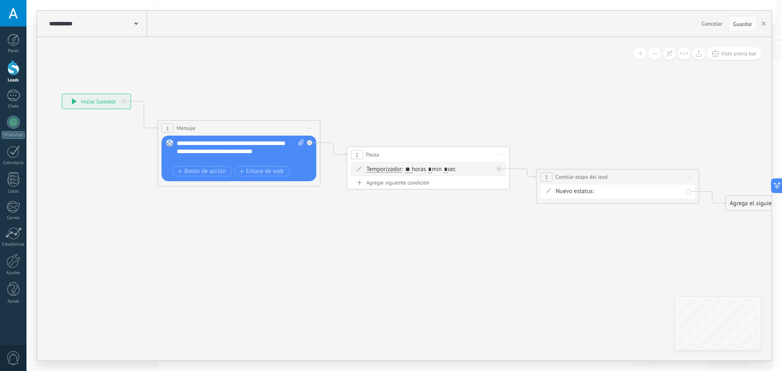
drag, startPoint x: 453, startPoint y: 111, endPoint x: 502, endPoint y: 115, distance: 48.6
click at [502, 115] on icon at bounding box center [416, 152] width 1116 height 525
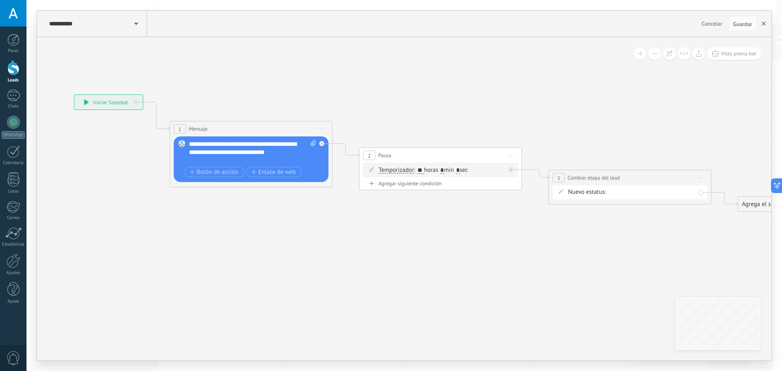
click at [765, 25] on icon "button" at bounding box center [764, 24] width 4 height 4
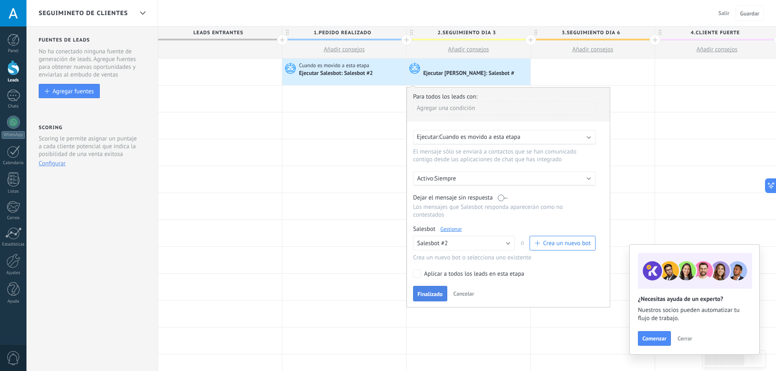
click at [431, 296] on span "Finalizado" at bounding box center [429, 294] width 25 height 6
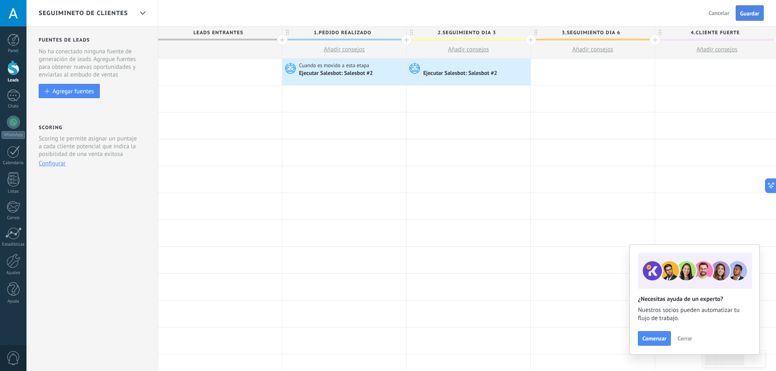
click at [756, 15] on span "Guardar" at bounding box center [749, 14] width 19 height 6
click at [576, 70] on div at bounding box center [593, 72] width 124 height 26
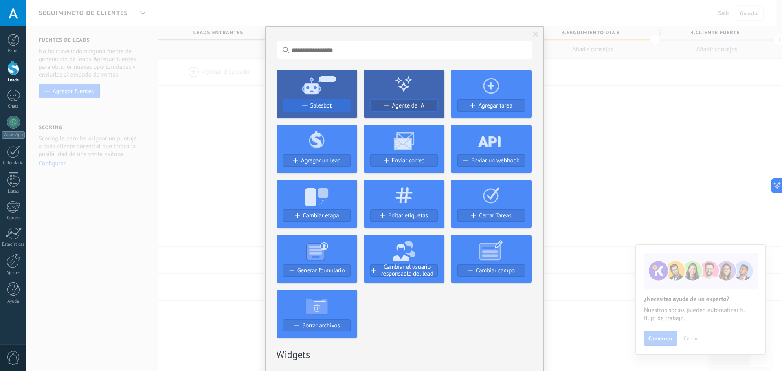
click at [321, 103] on span "Salesbot" at bounding box center [321, 105] width 22 height 7
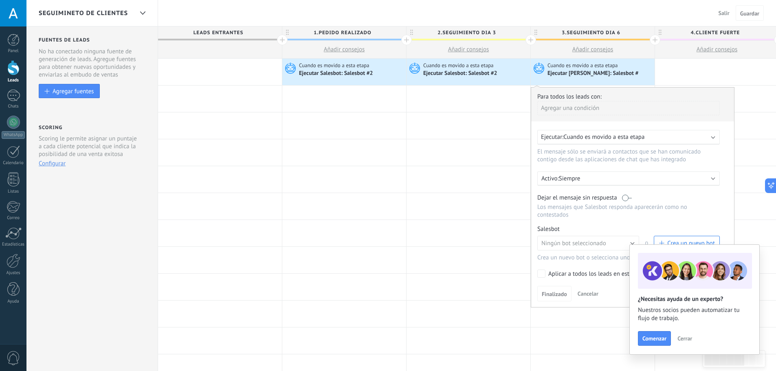
scroll to position [41, 0]
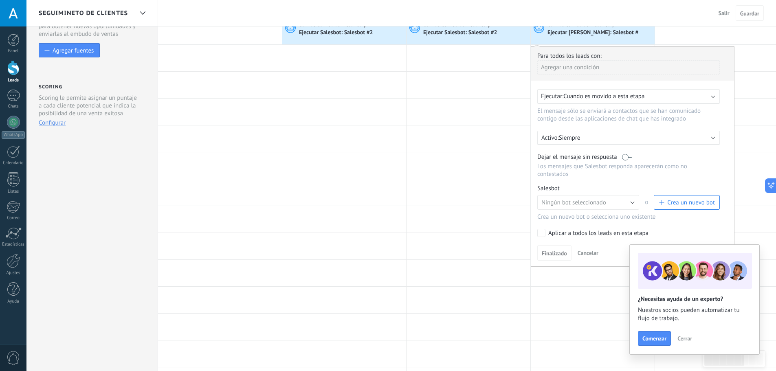
click at [675, 202] on span "Crea un nuevo bot" at bounding box center [691, 203] width 48 height 8
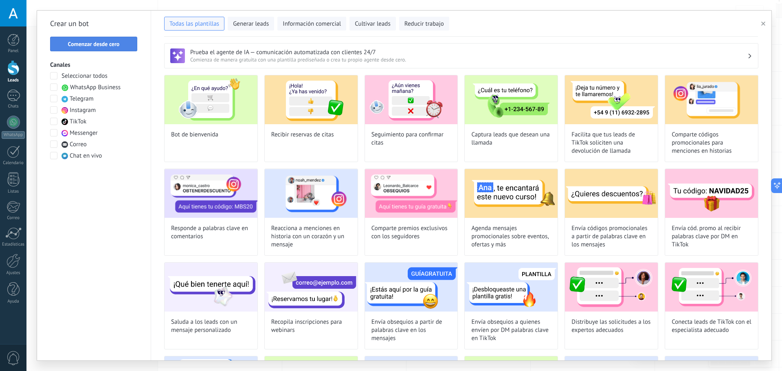
click at [98, 40] on button "Comenzar desde cero" at bounding box center [93, 44] width 87 height 15
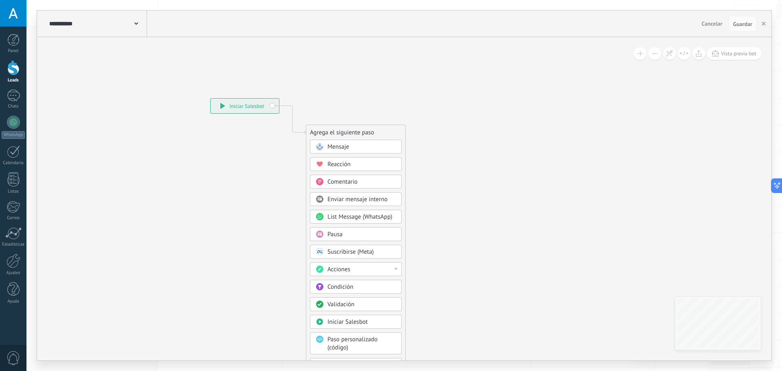
click at [341, 145] on span "Mensaje" at bounding box center [338, 147] width 22 height 8
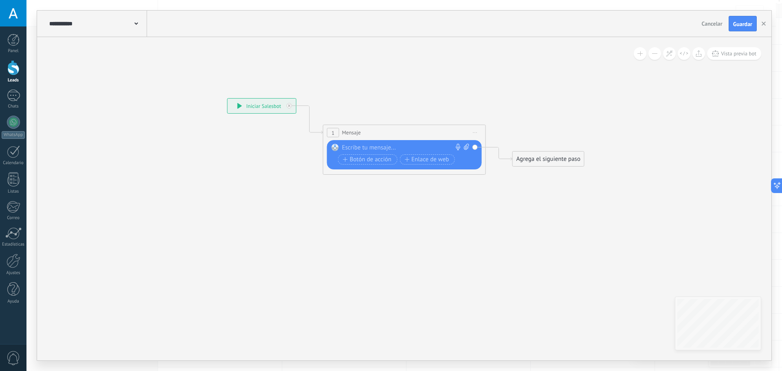
click at [354, 148] on div at bounding box center [402, 148] width 121 height 8
click at [380, 146] on div at bounding box center [402, 148] width 121 height 8
paste div
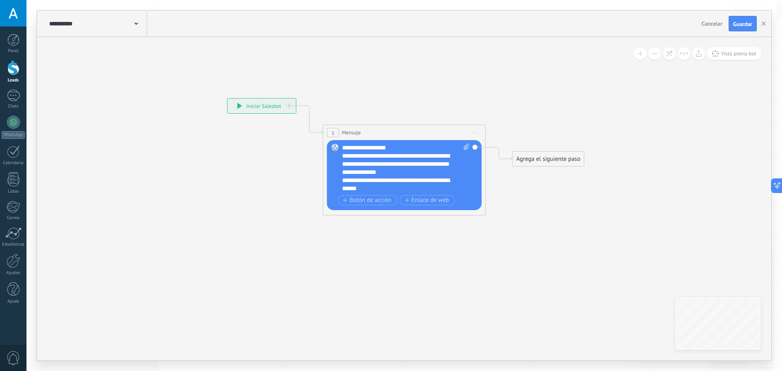
click at [342, 230] on icon at bounding box center [392, 137] width 737 height 484
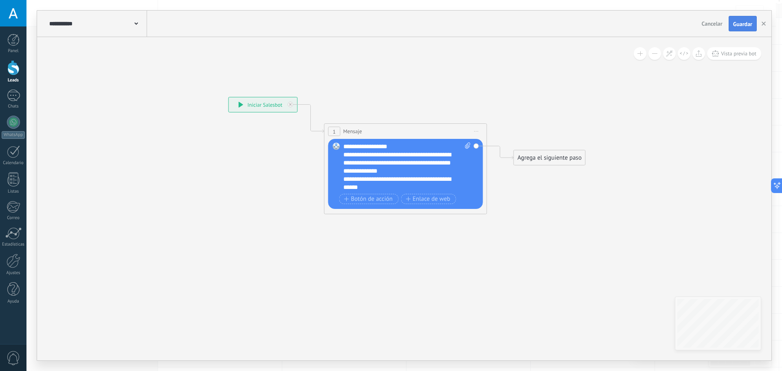
click at [746, 21] on span "Guardar" at bounding box center [742, 24] width 19 height 6
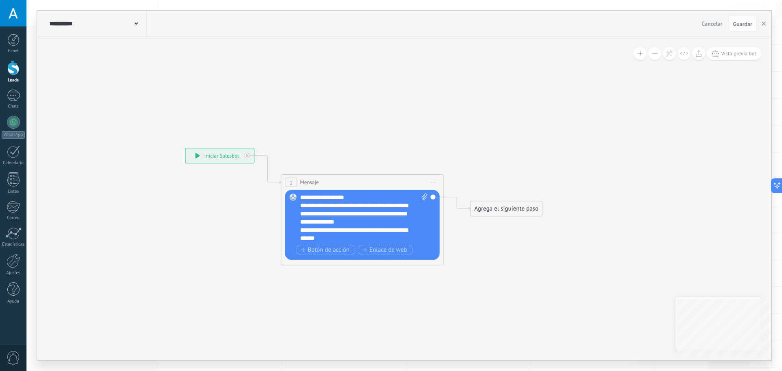
drag, startPoint x: 507, startPoint y: 287, endPoint x: 526, endPoint y: 280, distance: 20.4
click at [509, 288] on icon at bounding box center [350, 186] width 737 height 484
click at [760, 20] on button "button" at bounding box center [764, 23] width 12 height 15
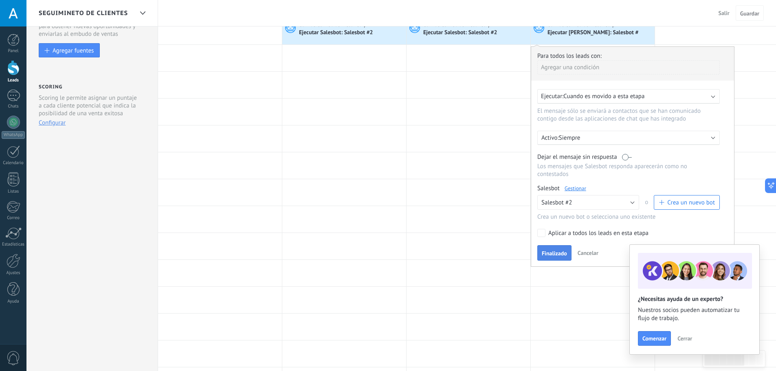
click at [550, 249] on button "Finalizado" at bounding box center [554, 252] width 34 height 15
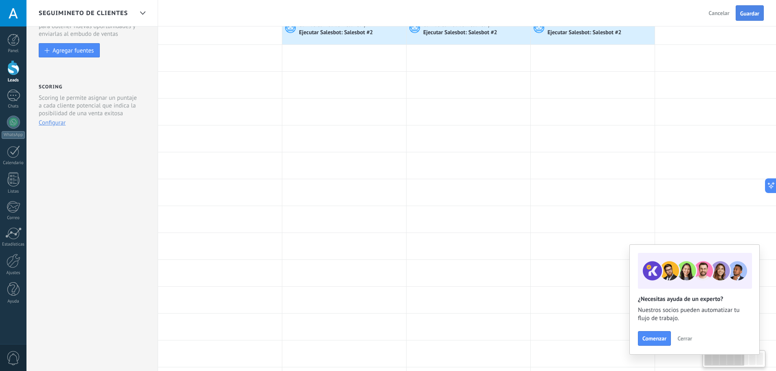
click at [746, 14] on span "Guardar" at bounding box center [749, 14] width 19 height 6
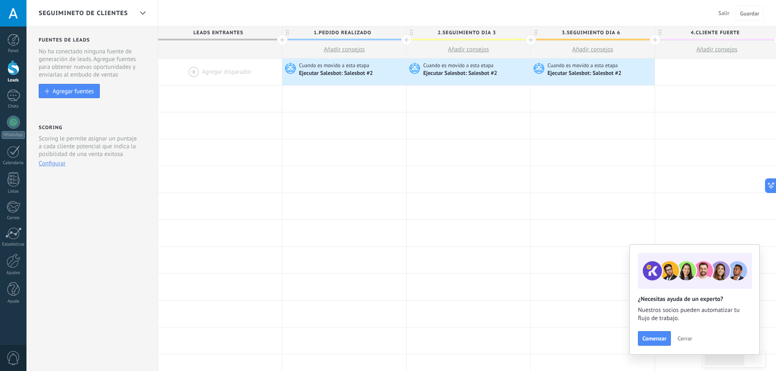
click at [684, 339] on span "Cerrar" at bounding box center [684, 339] width 15 height 6
